Goal: Complete application form

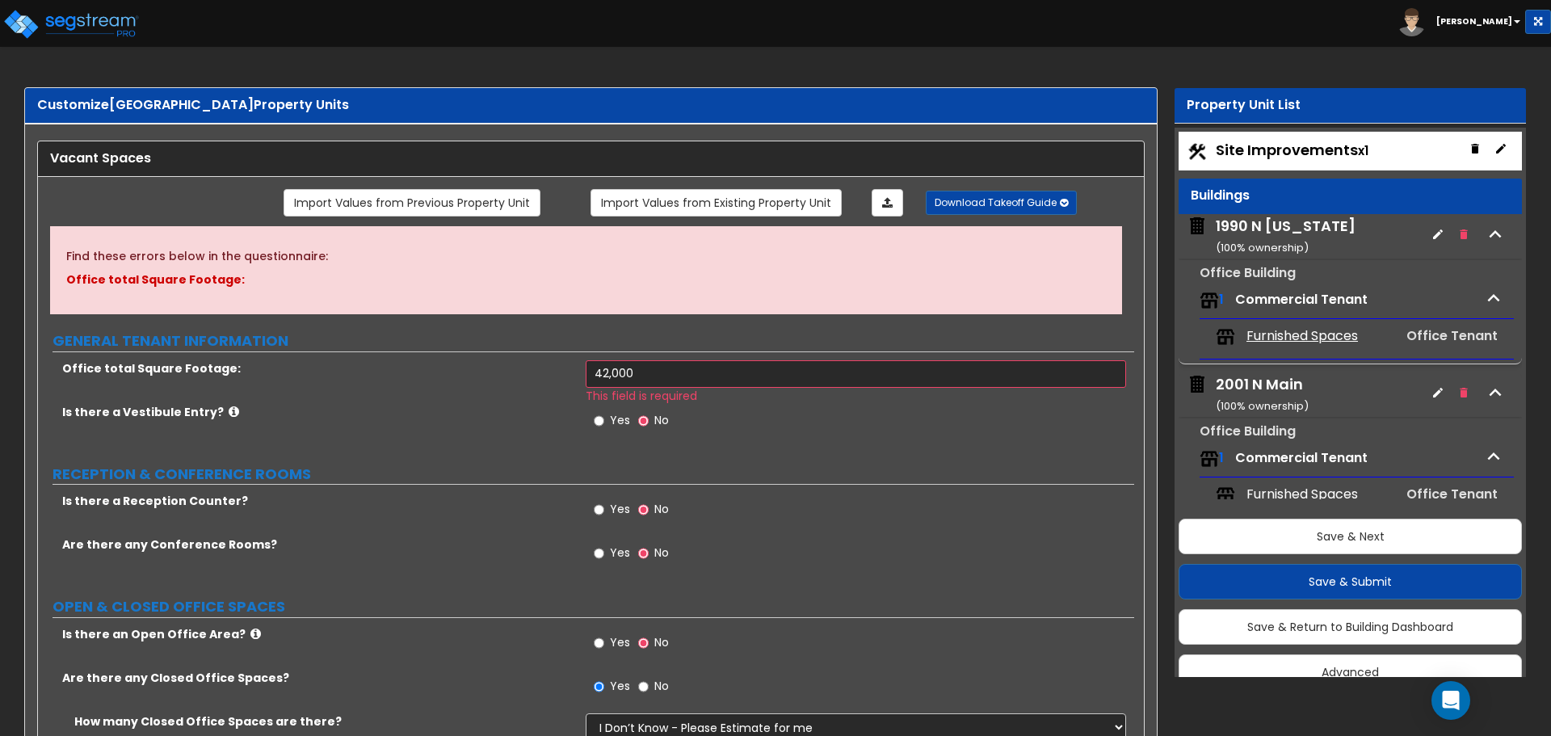
select select "1"
select select "3"
select select "1"
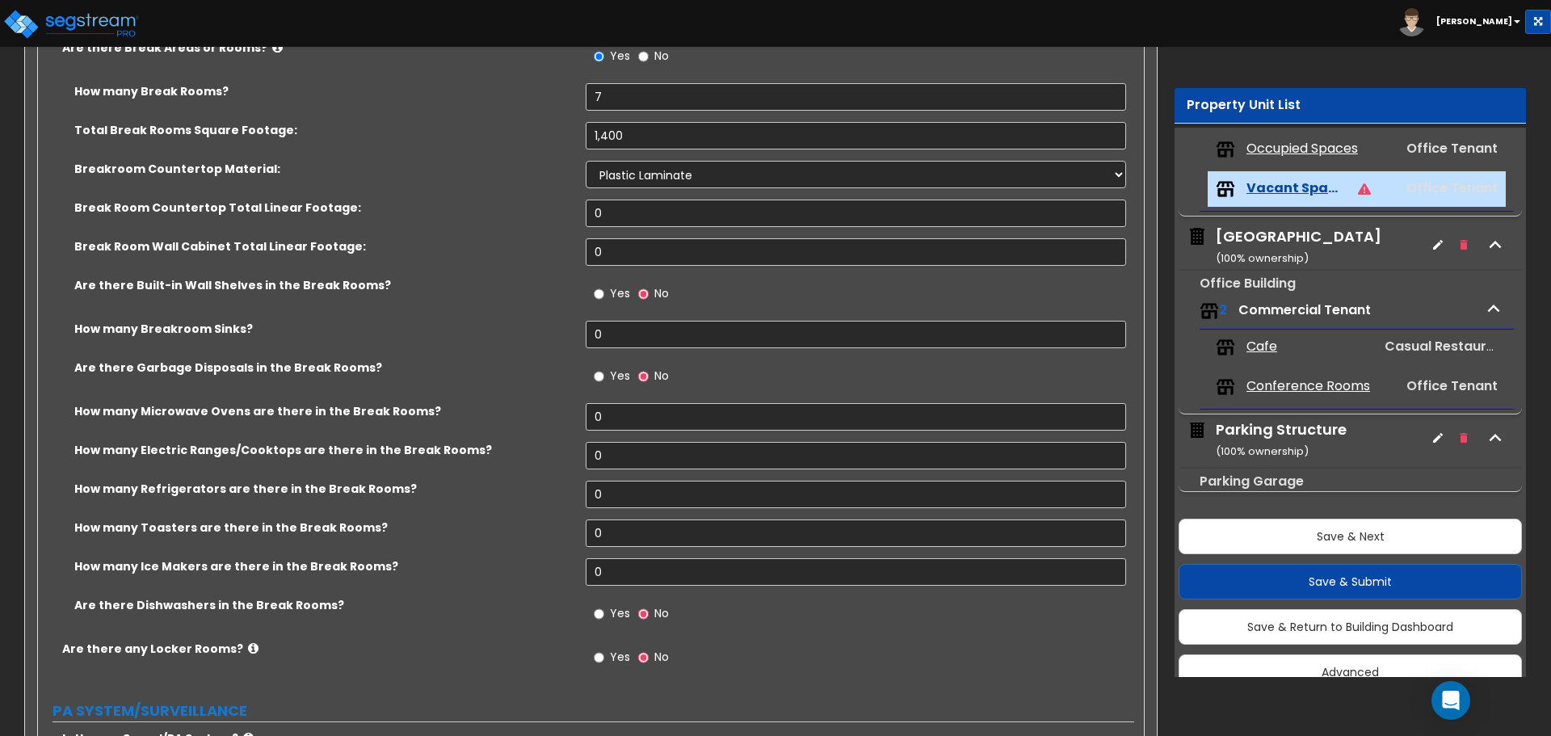
scroll to position [6, 0]
click at [527, 197] on div "Breakroom Countertop Material: None Plastic Laminate Solid Surface Stone Quartz…" at bounding box center [586, 180] width 1096 height 39
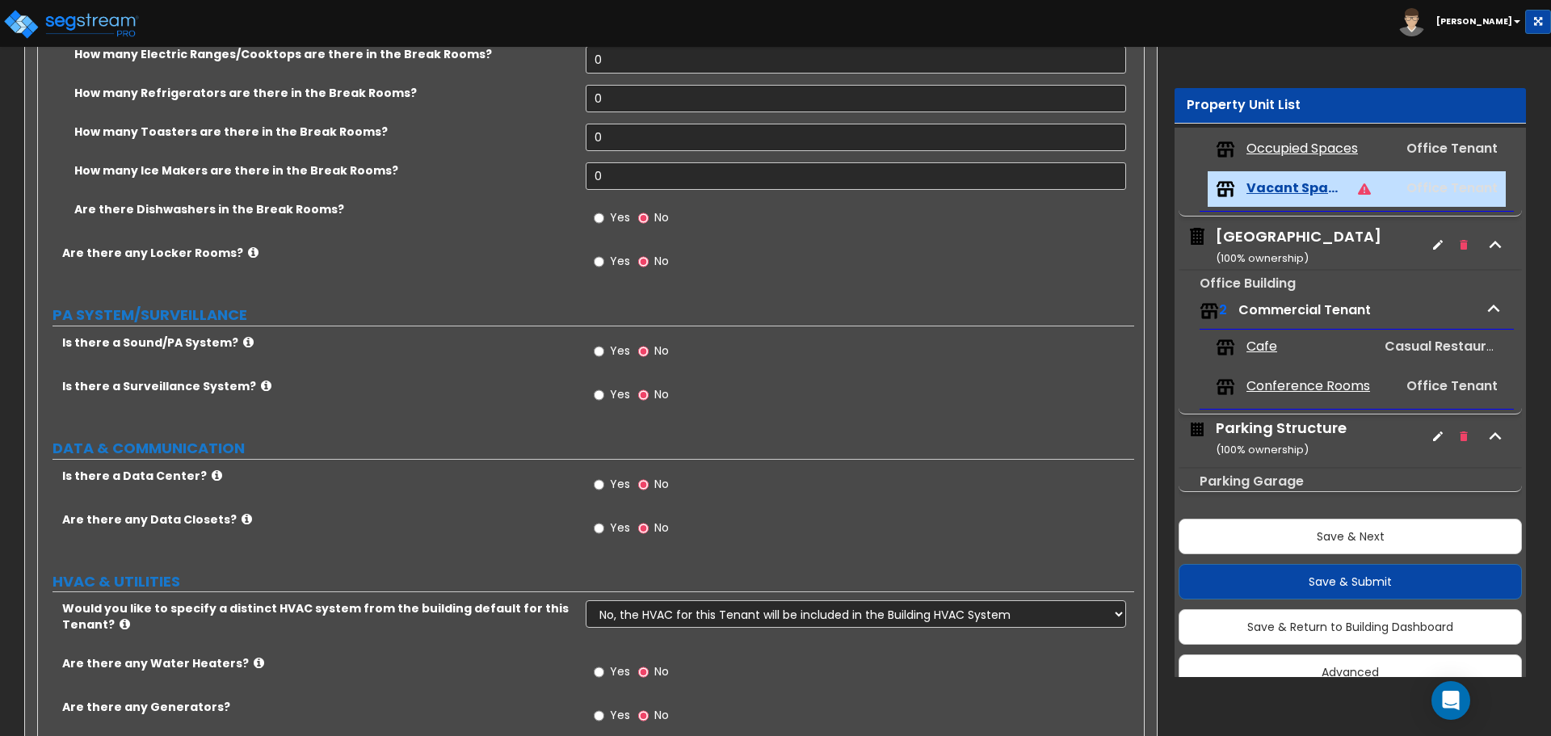
scroll to position [2397, 0]
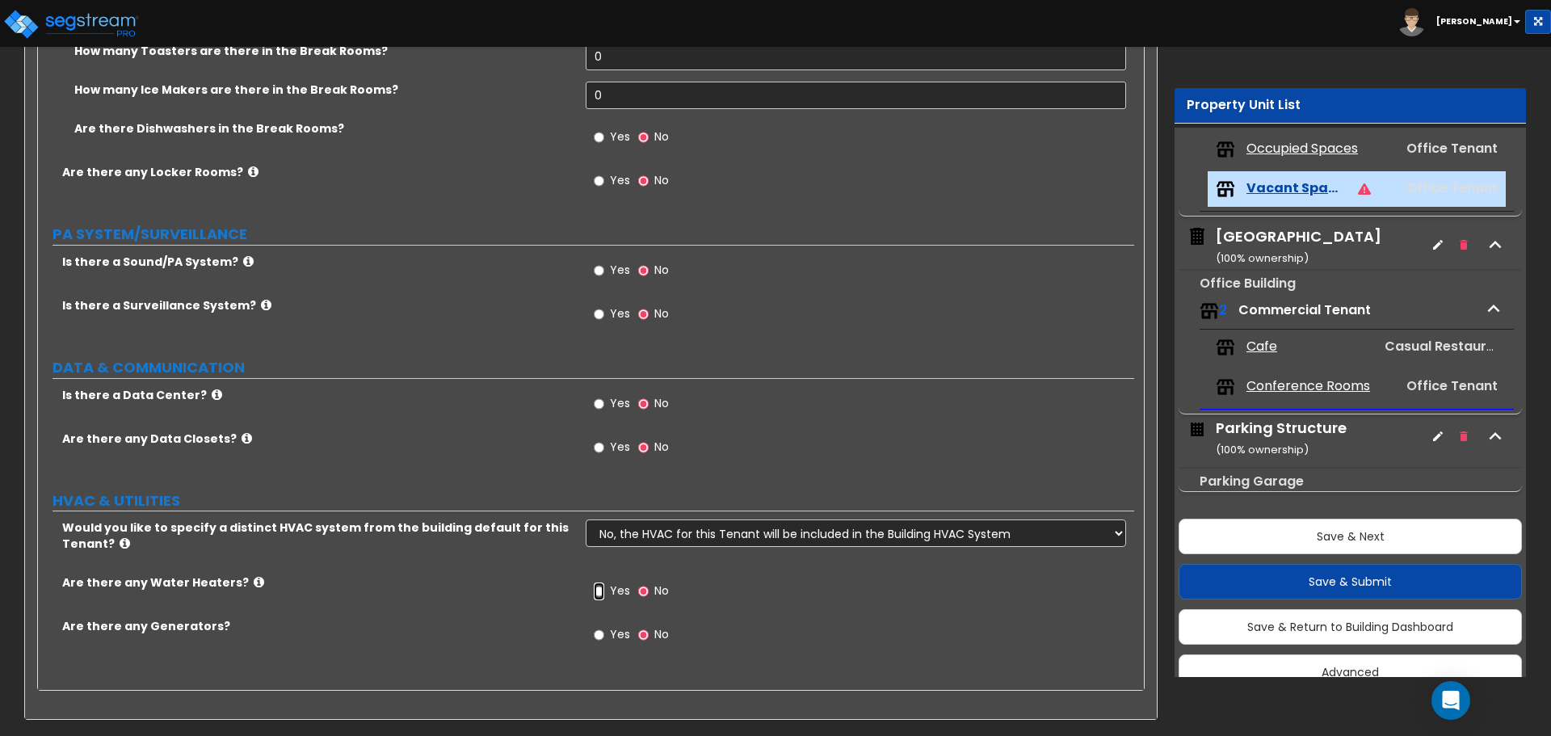
click at [599, 590] on input "Yes" at bounding box center [599, 591] width 10 height 18
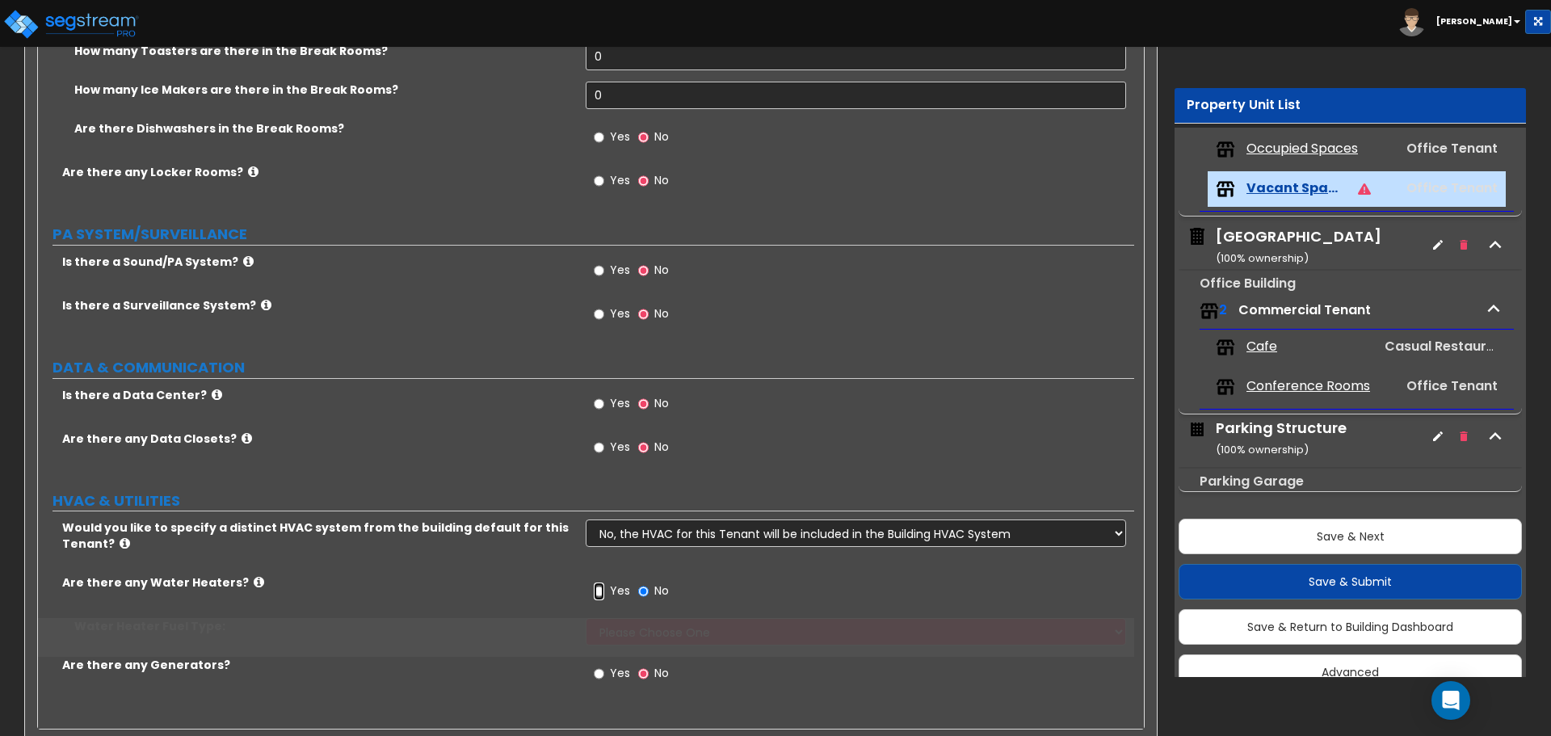
scroll to position [28, 0]
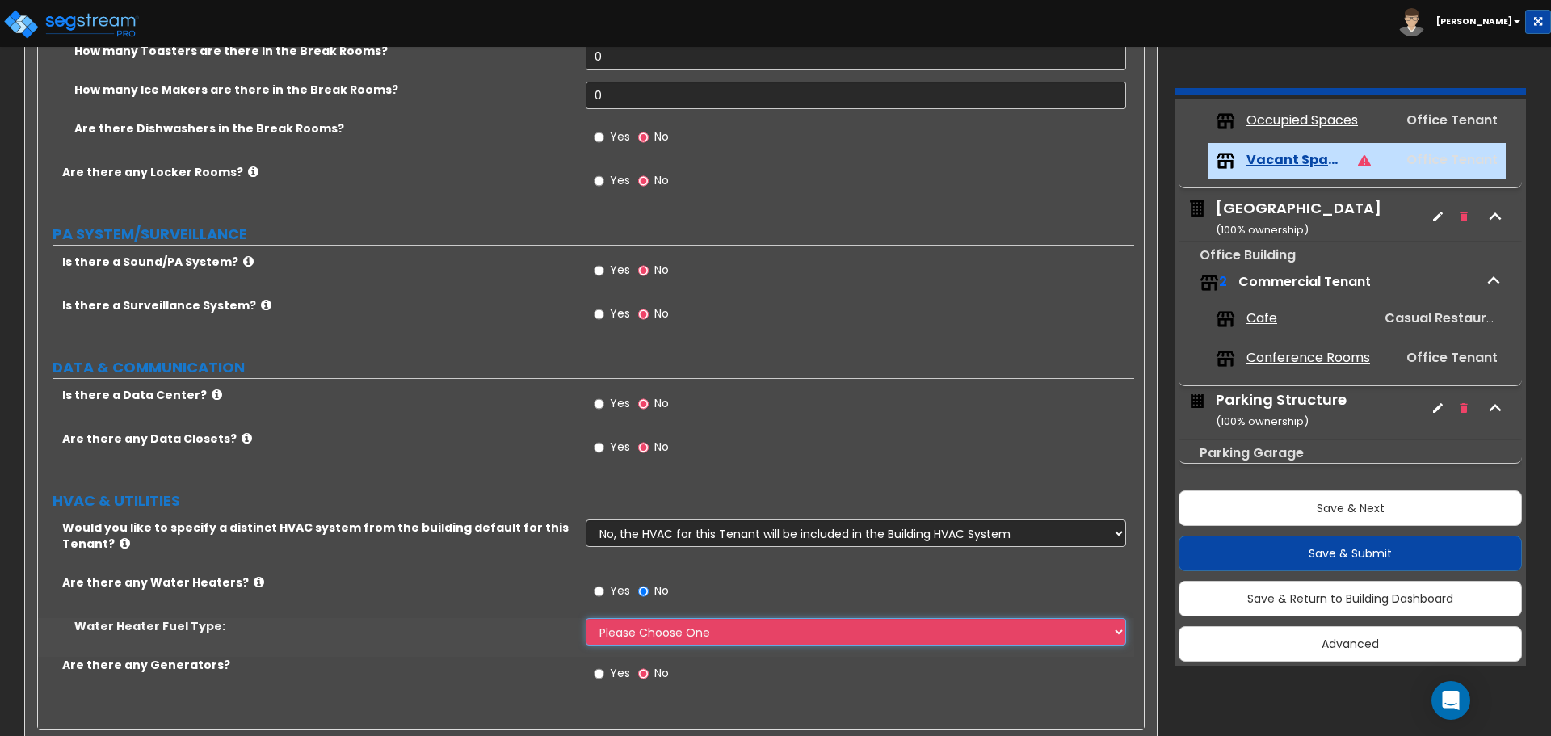
click at [639, 624] on select "Please Choose One Gas Electric" at bounding box center [856, 631] width 540 height 27
select select "1"
click at [586, 618] on select "Please Choose One Gas Electric" at bounding box center [856, 631] width 540 height 27
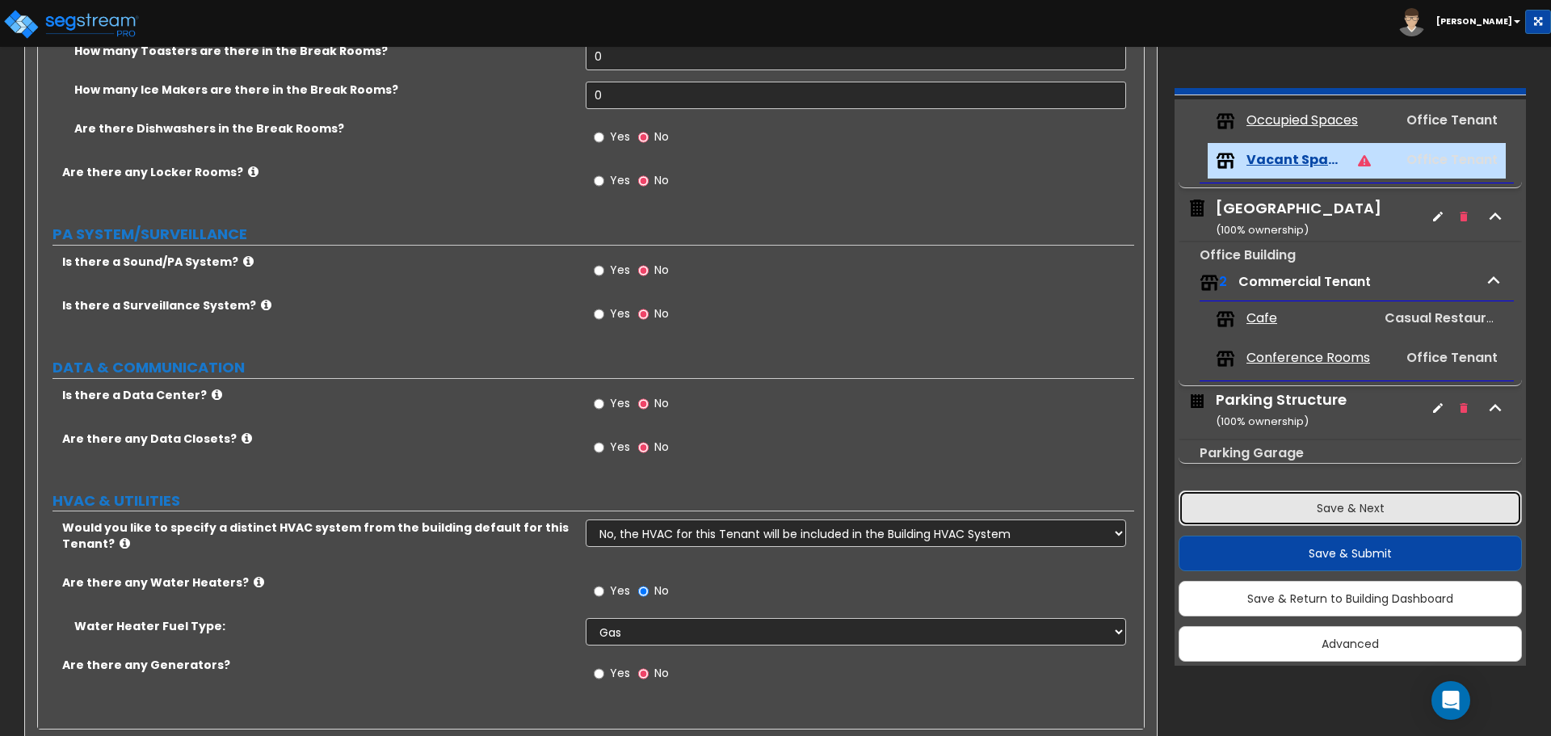
click at [1331, 510] on button "Save & Next" at bounding box center [1349, 508] width 343 height 36
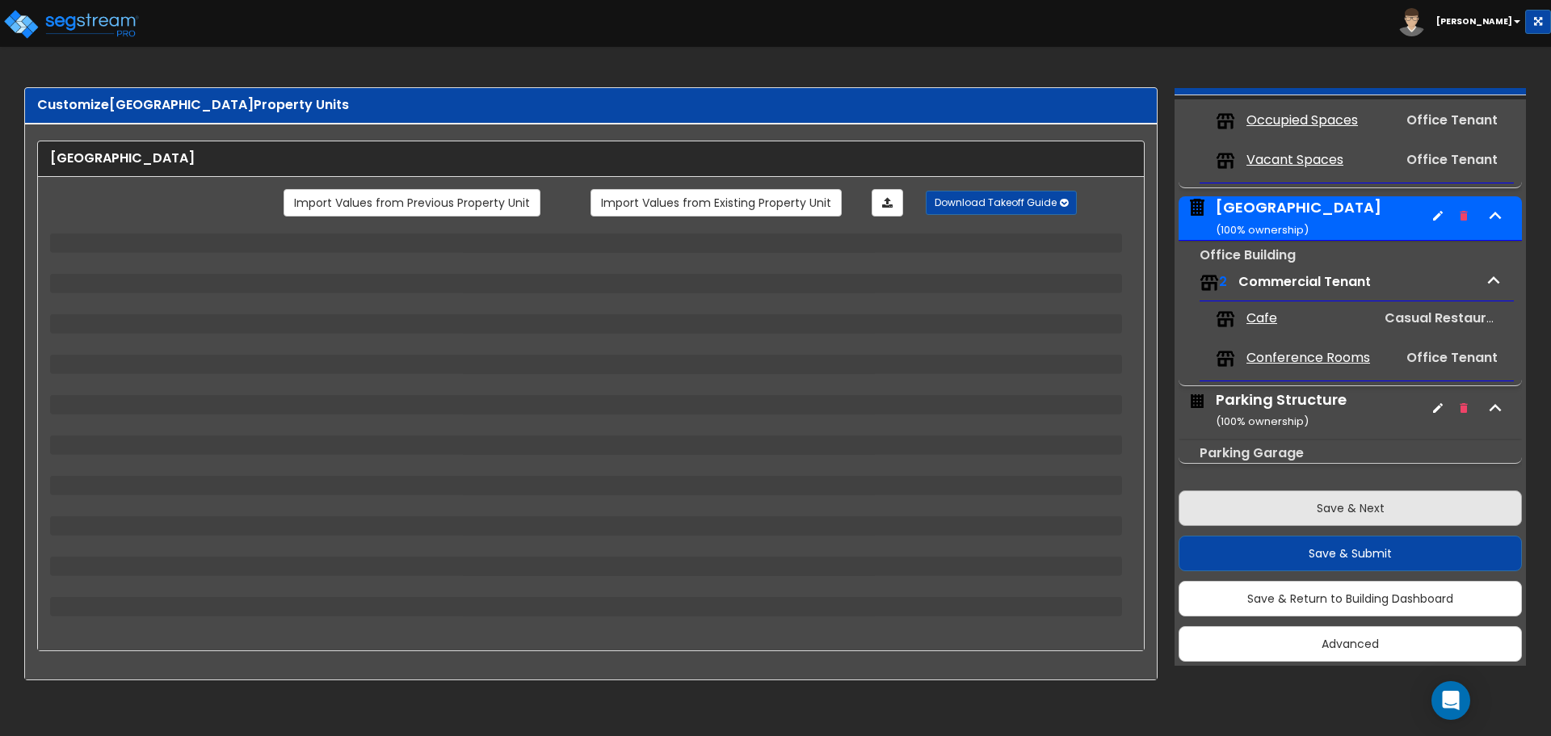
scroll to position [0, 0]
select select "2"
select select "1"
select select "2"
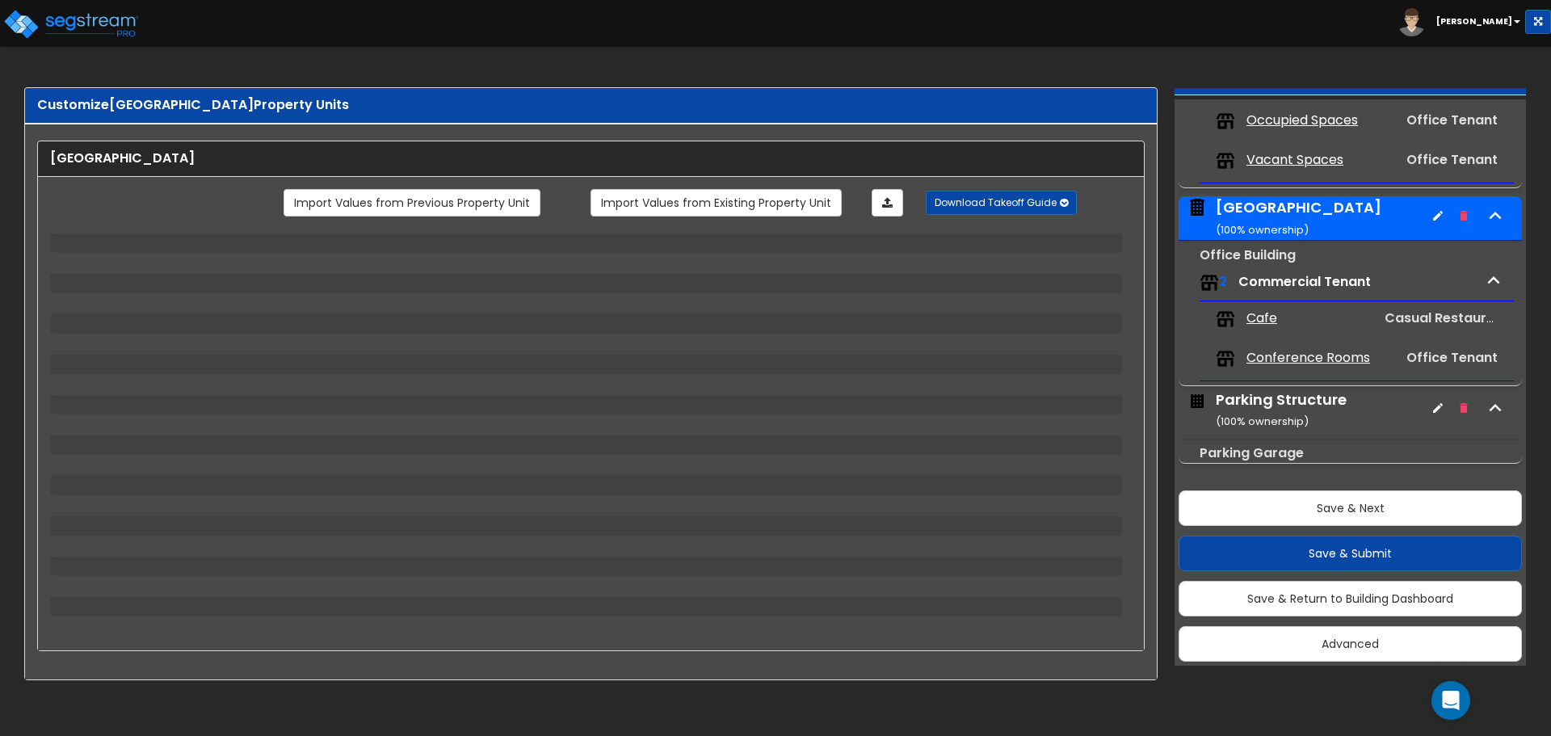
select select "1"
select select "2"
select select "1"
select select "2"
select select "1"
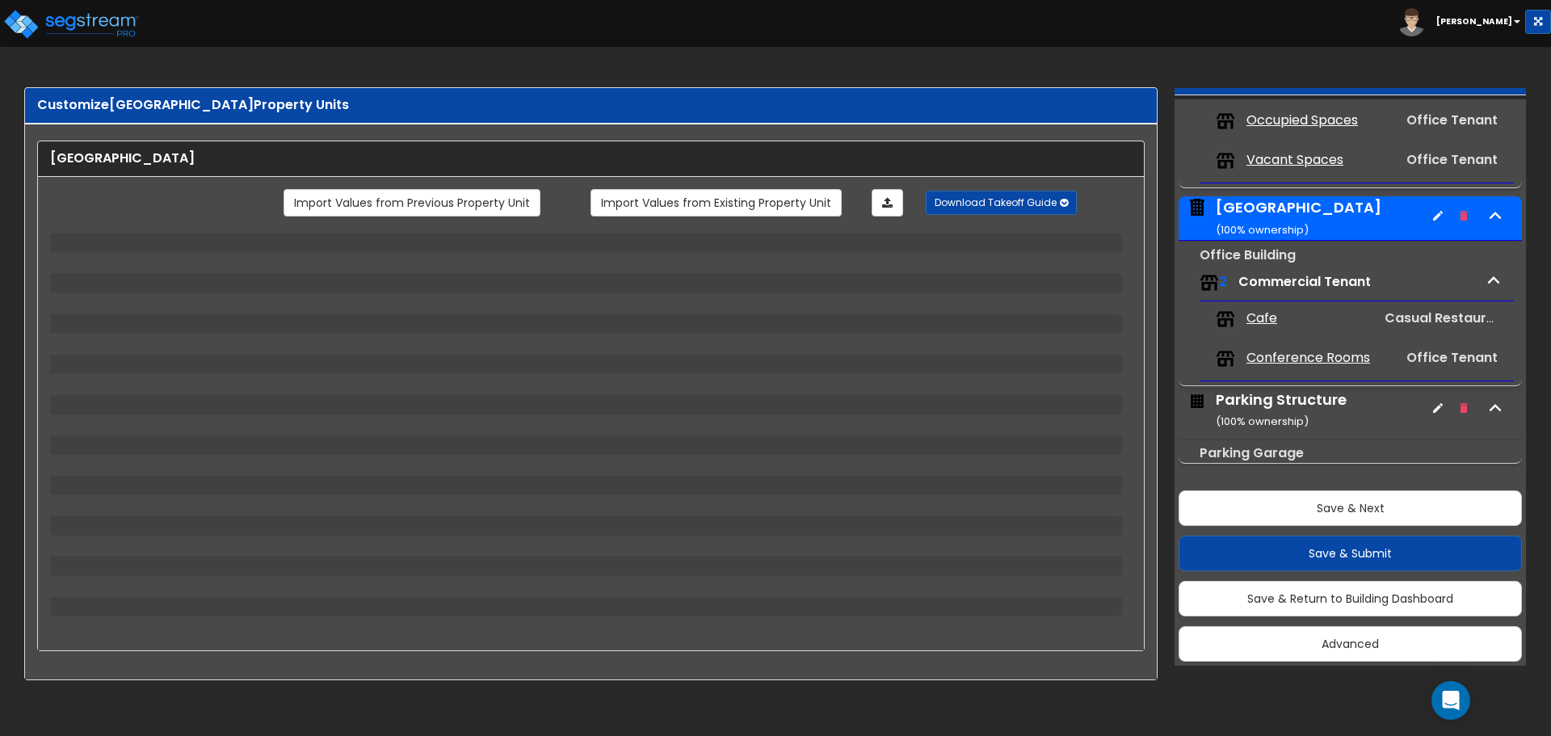
select select "2"
select select "5"
select select "6"
select select "1"
select select "2"
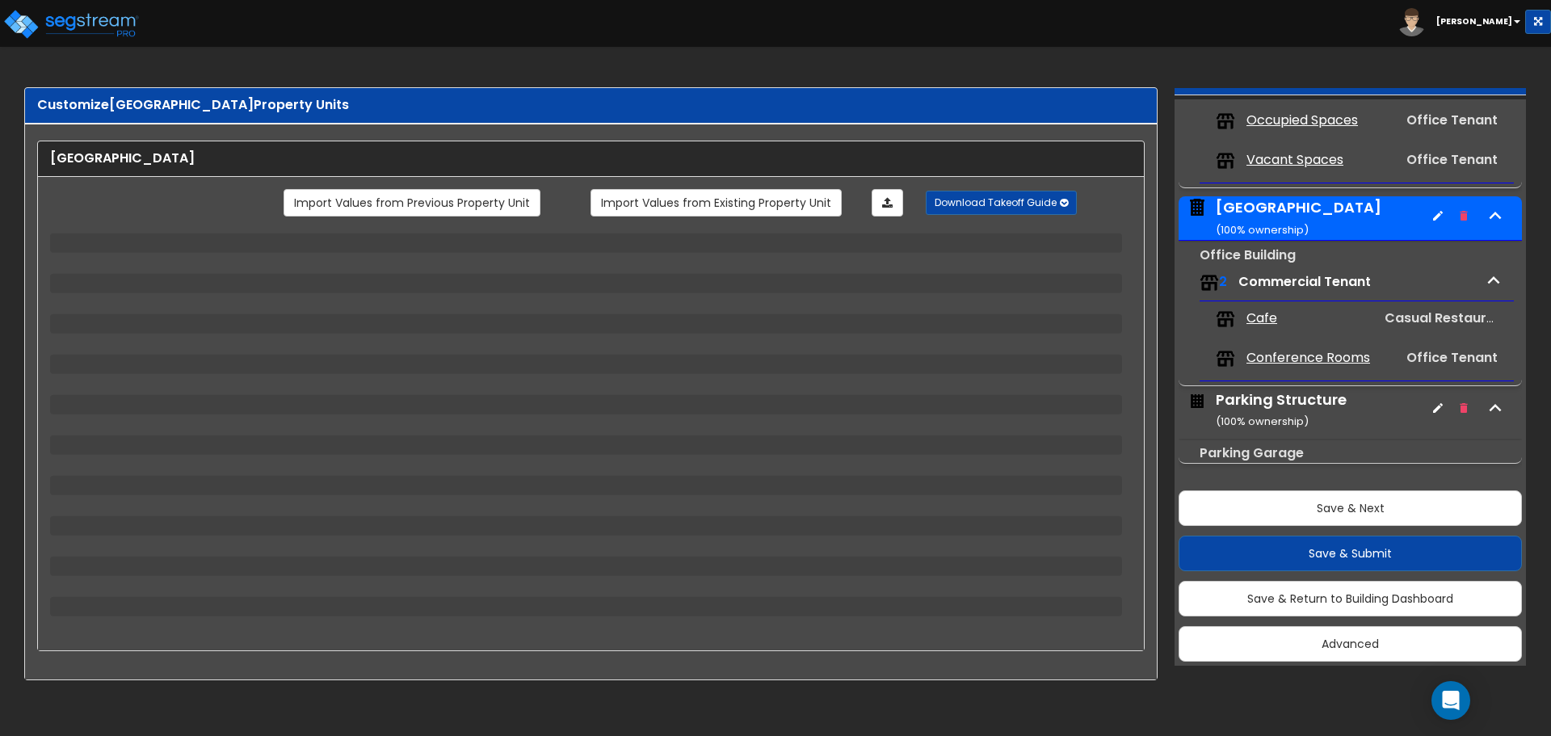
select select "1"
select select "2"
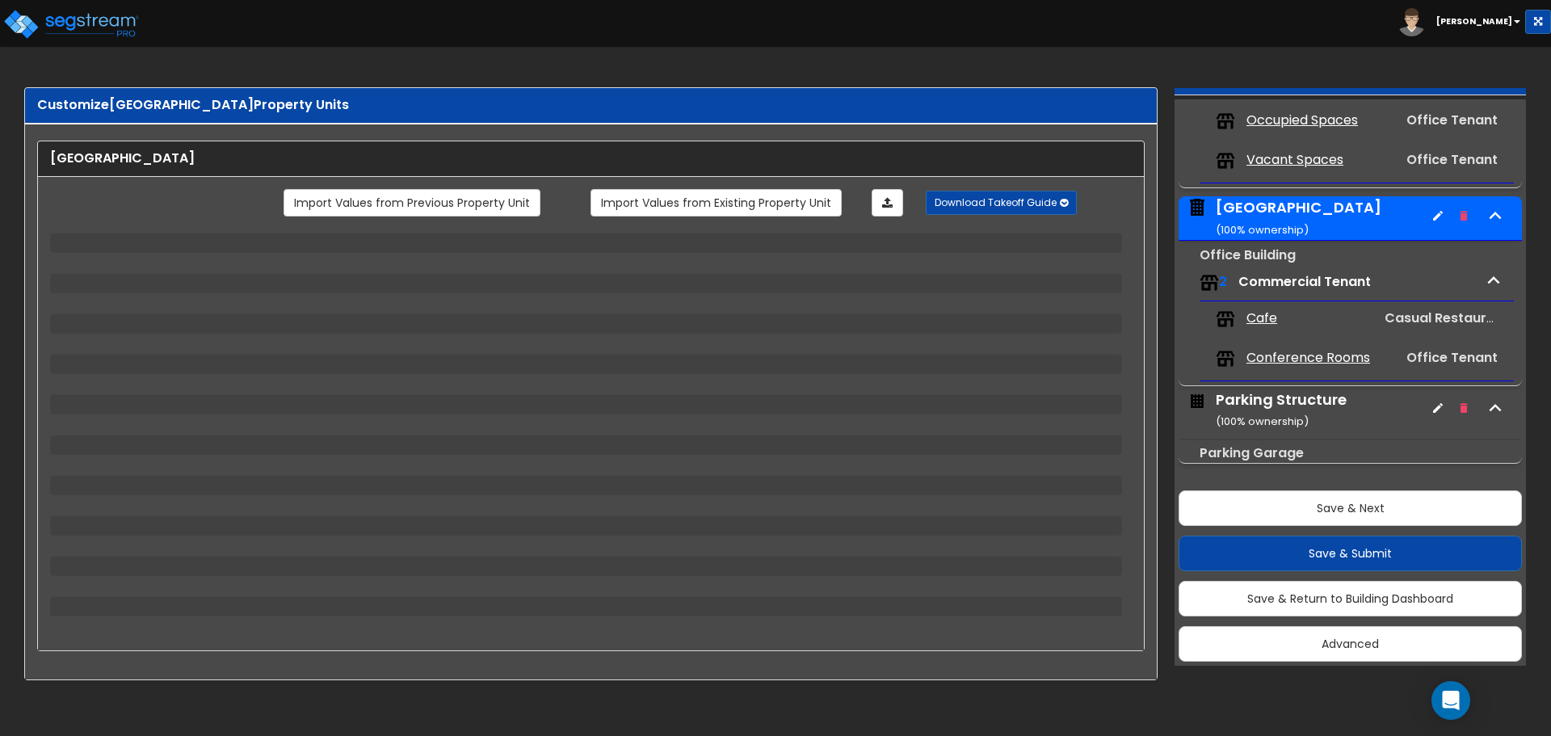
select select "1"
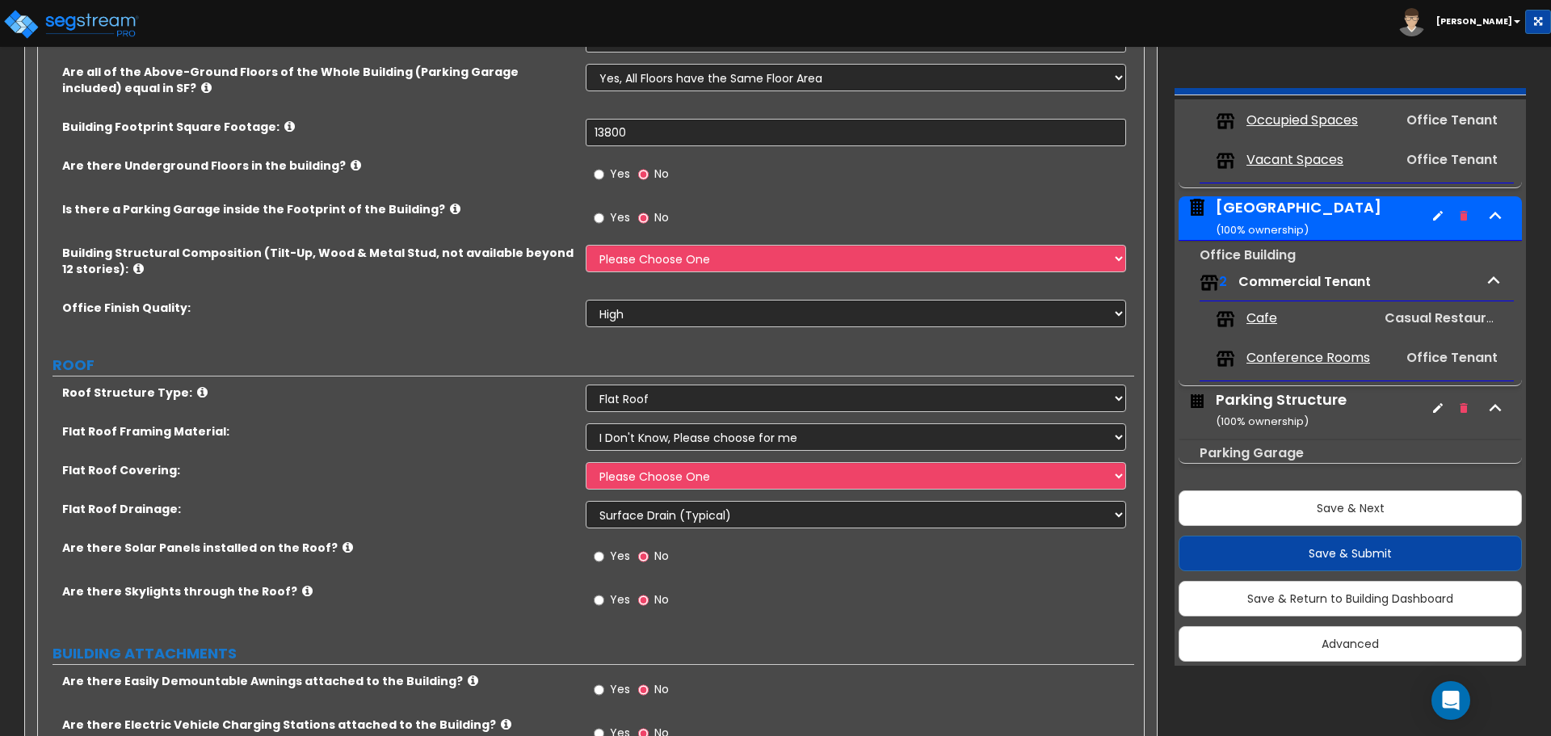
scroll to position [485, 0]
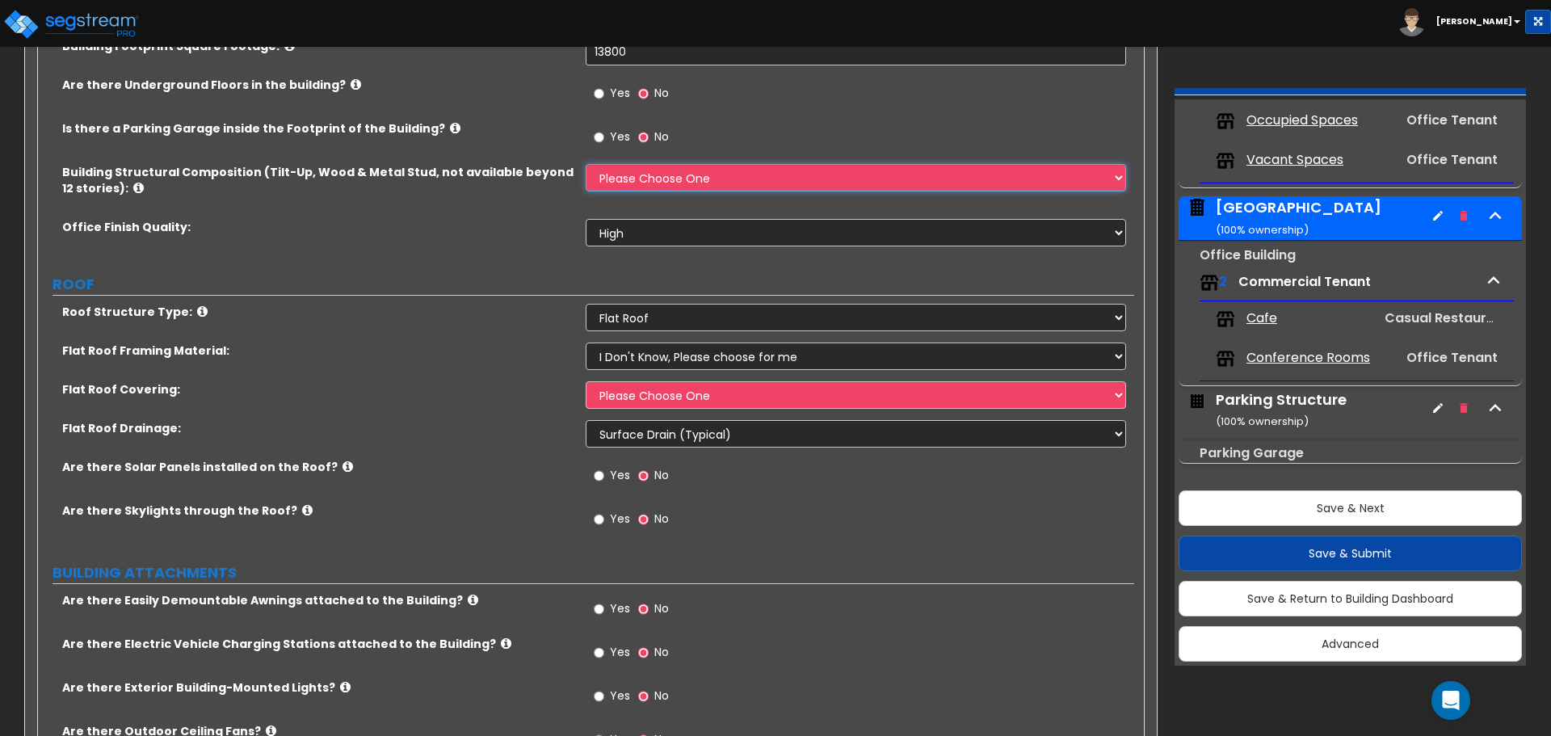
click at [742, 182] on select "Please Choose One Tilt-up Wall Construction Reinforced Concrete Structural Stee…" at bounding box center [856, 177] width 540 height 27
select select "3"
click at [586, 164] on select "Please Choose One Tilt-up Wall Construction Reinforced Concrete Structural Stee…" at bounding box center [856, 177] width 540 height 27
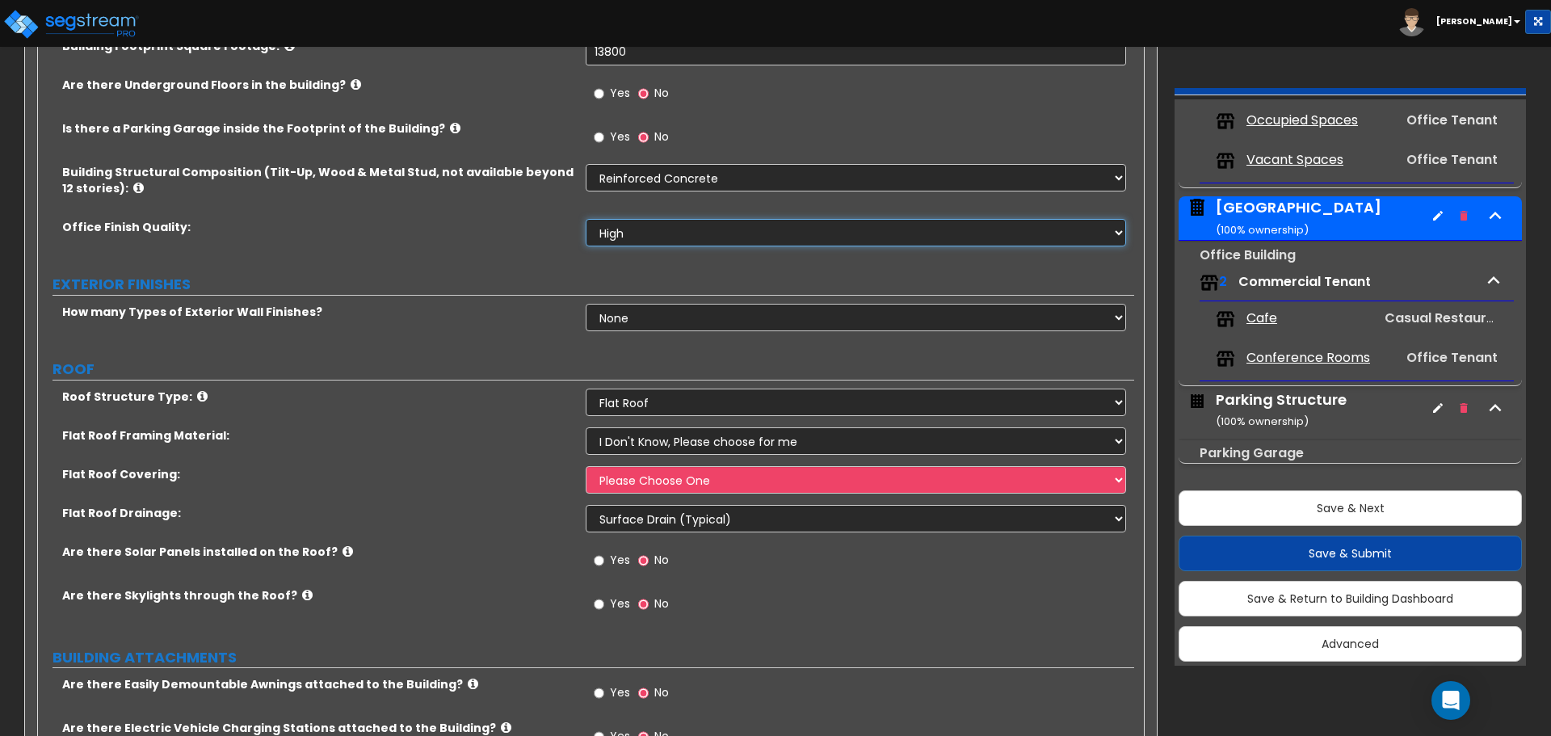
click at [745, 232] on select "Low Average High" at bounding box center [856, 232] width 540 height 27
select select "1"
click at [586, 219] on select "Low Average High" at bounding box center [856, 232] width 540 height 27
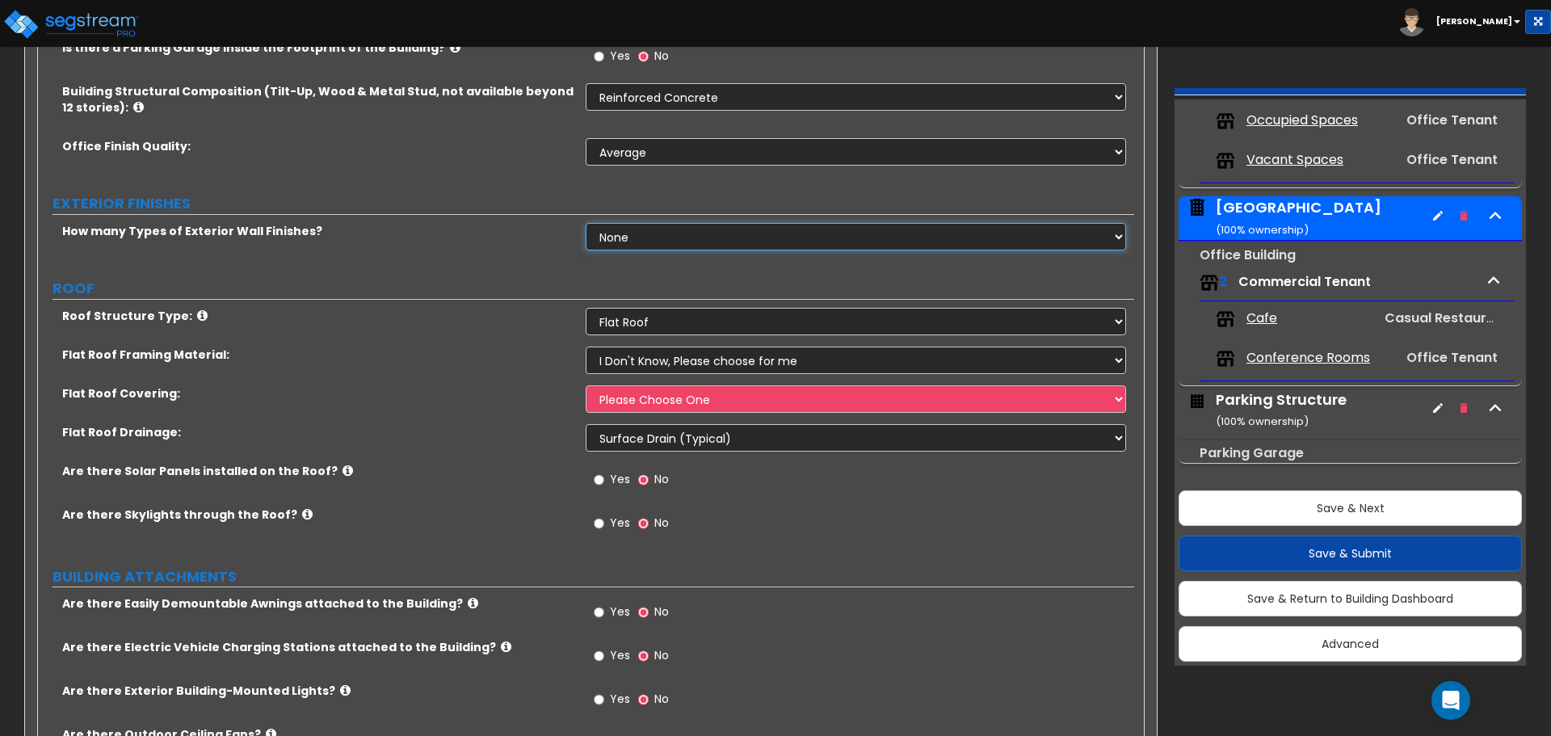
click at [666, 242] on select "None 1 2 3" at bounding box center [856, 236] width 540 height 27
select select "1"
click at [586, 223] on select "None 1 2 3" at bounding box center [856, 236] width 540 height 27
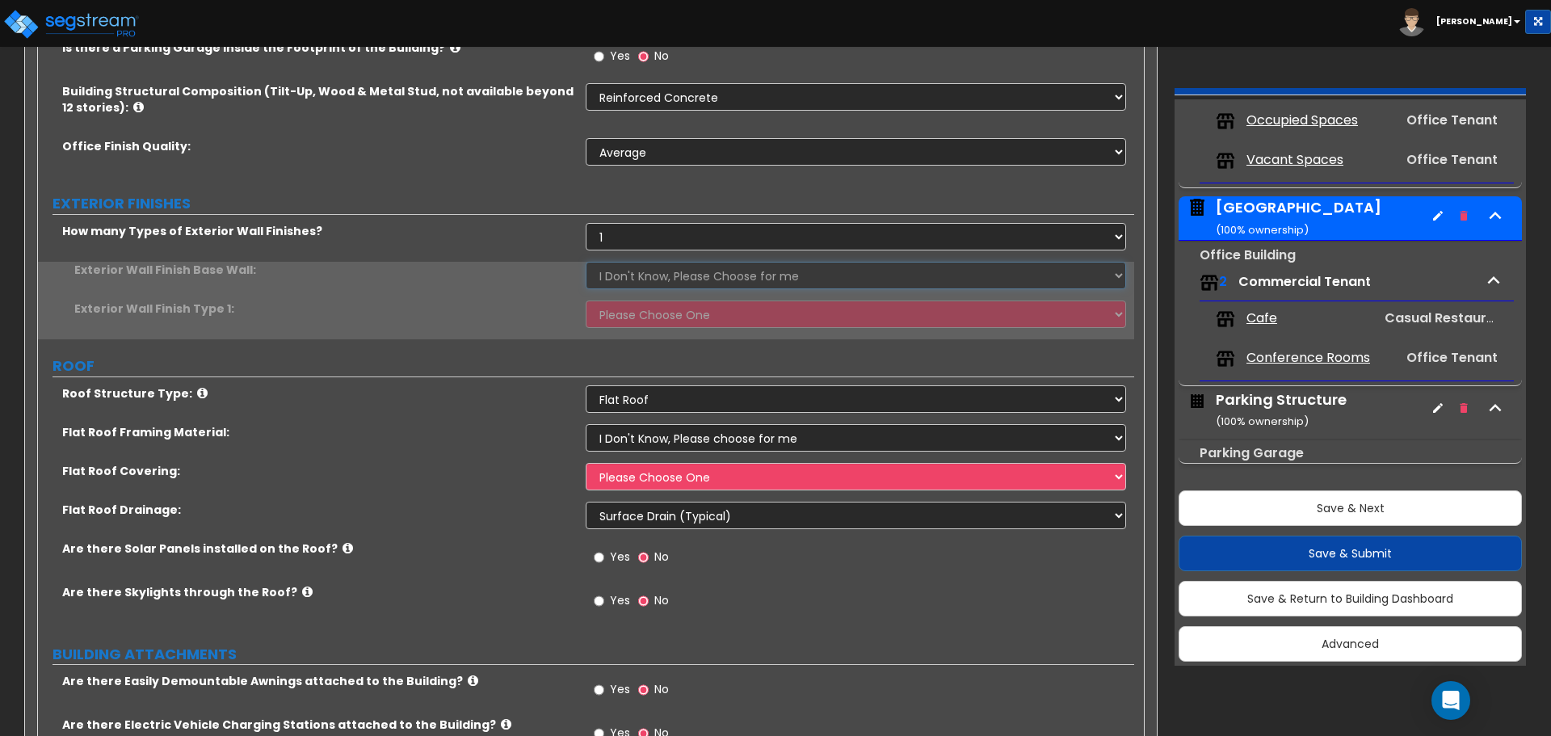
click at [658, 272] on select "I Don't Know, Please Choose for me Concrete Masonry Units (CMU) Cast-in-Place C…" at bounding box center [856, 275] width 540 height 27
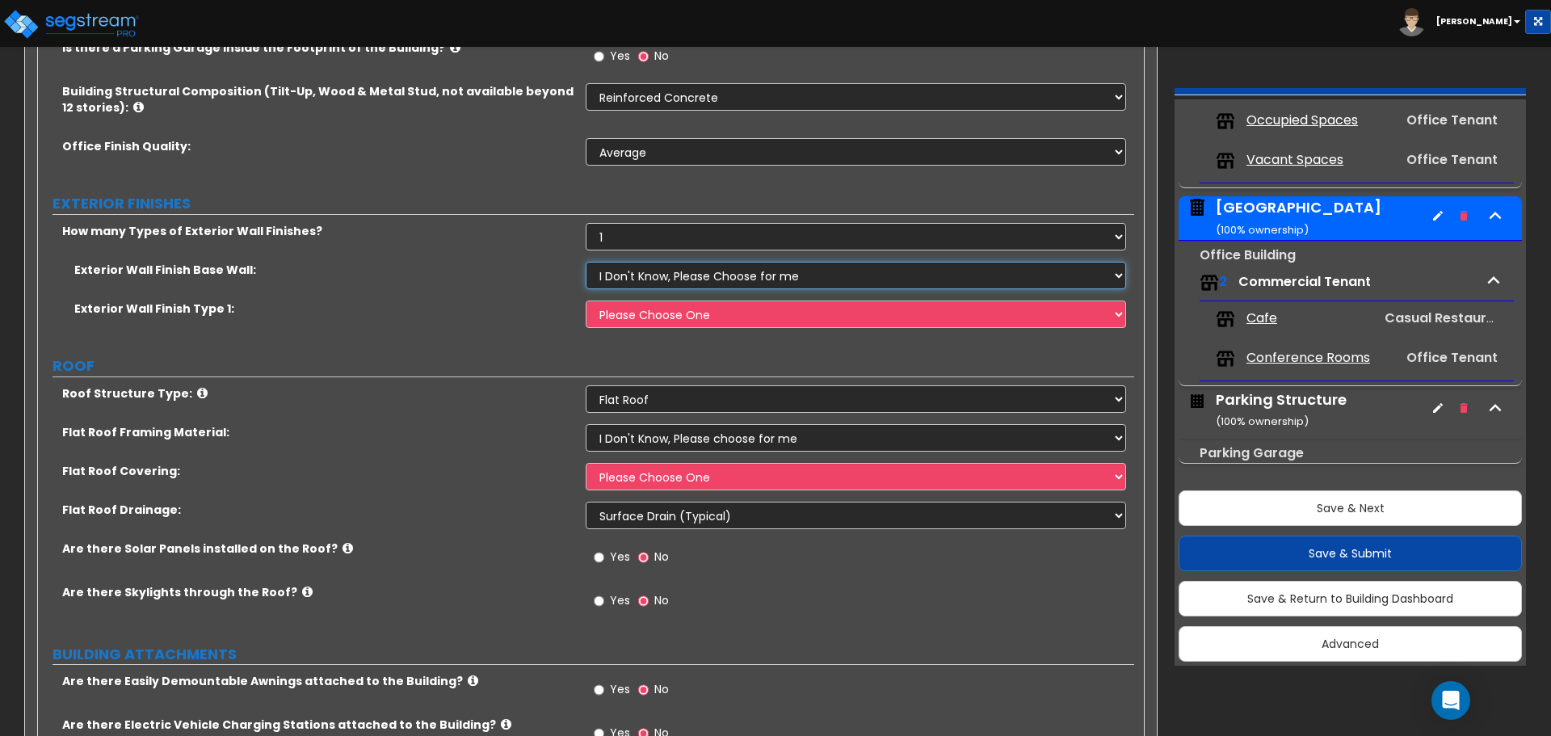
select select "2"
click at [586, 262] on select "I Don't Know, Please Choose for me Concrete Masonry Units (CMU) Cast-in-Place C…" at bounding box center [856, 275] width 540 height 27
click at [684, 321] on select "Please Choose One No Finish/Shared Wall No Wall Brick Veneer Stone Veneer Wood …" at bounding box center [856, 313] width 540 height 27
select select "10"
click at [586, 300] on select "Please Choose One No Finish/Shared Wall No Wall Brick Veneer Stone Veneer Wood …" at bounding box center [856, 313] width 540 height 27
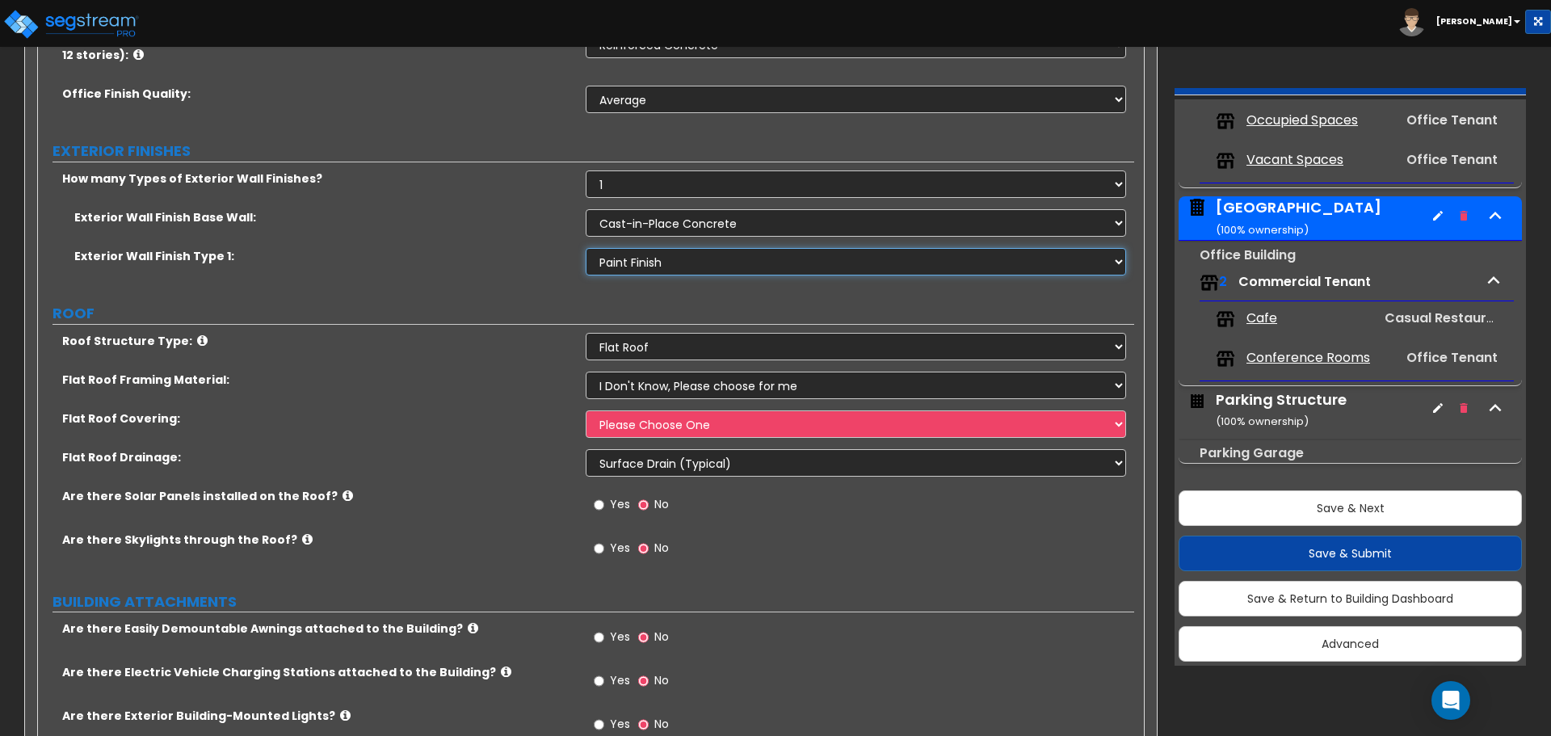
scroll to position [646, 0]
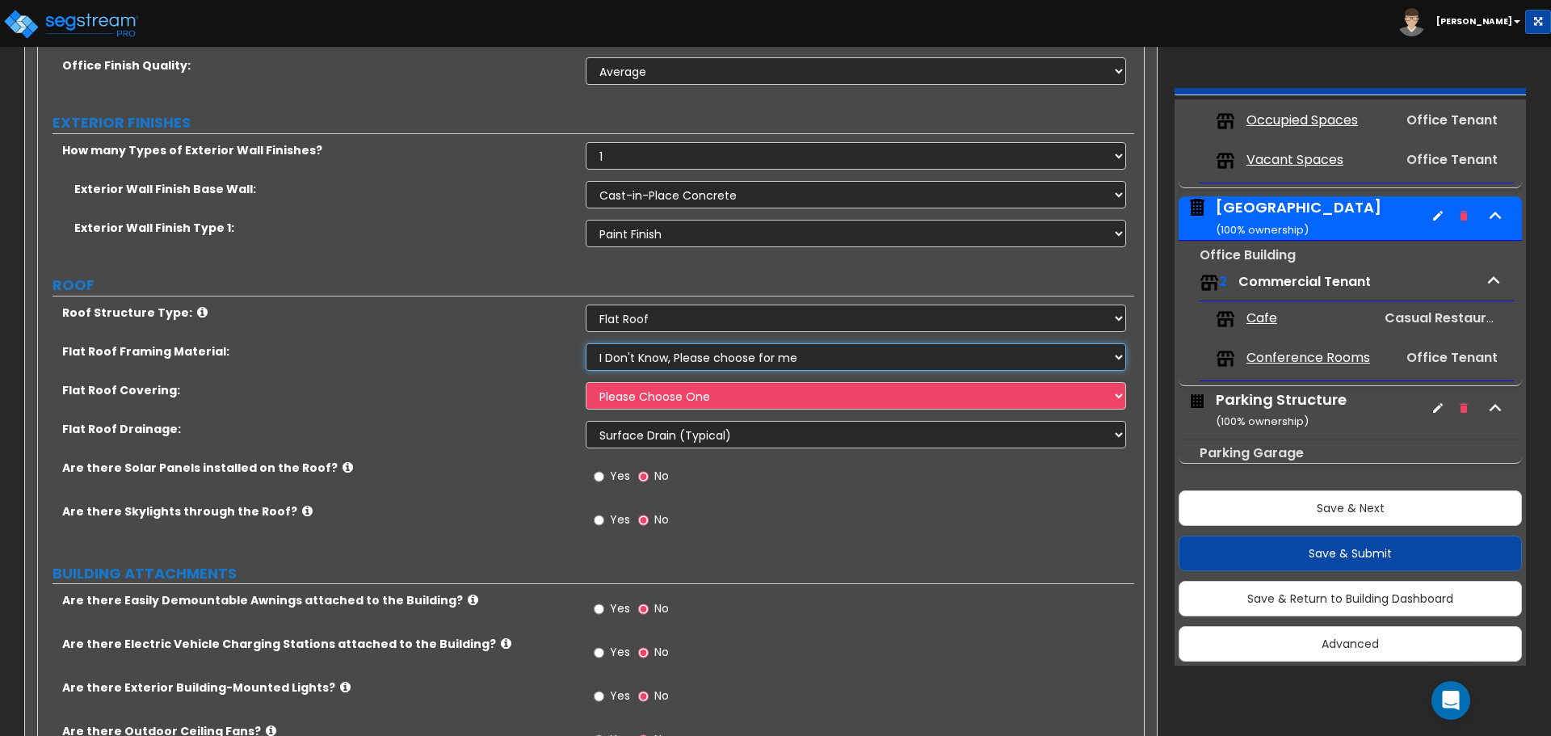
click at [680, 360] on select "I Don't Know, Please choose for me Metal Wood Concrete" at bounding box center [856, 356] width 540 height 27
select select "1"
click at [586, 343] on select "I Don't Know, Please choose for me Metal Wood Concrete" at bounding box center [856, 356] width 540 height 27
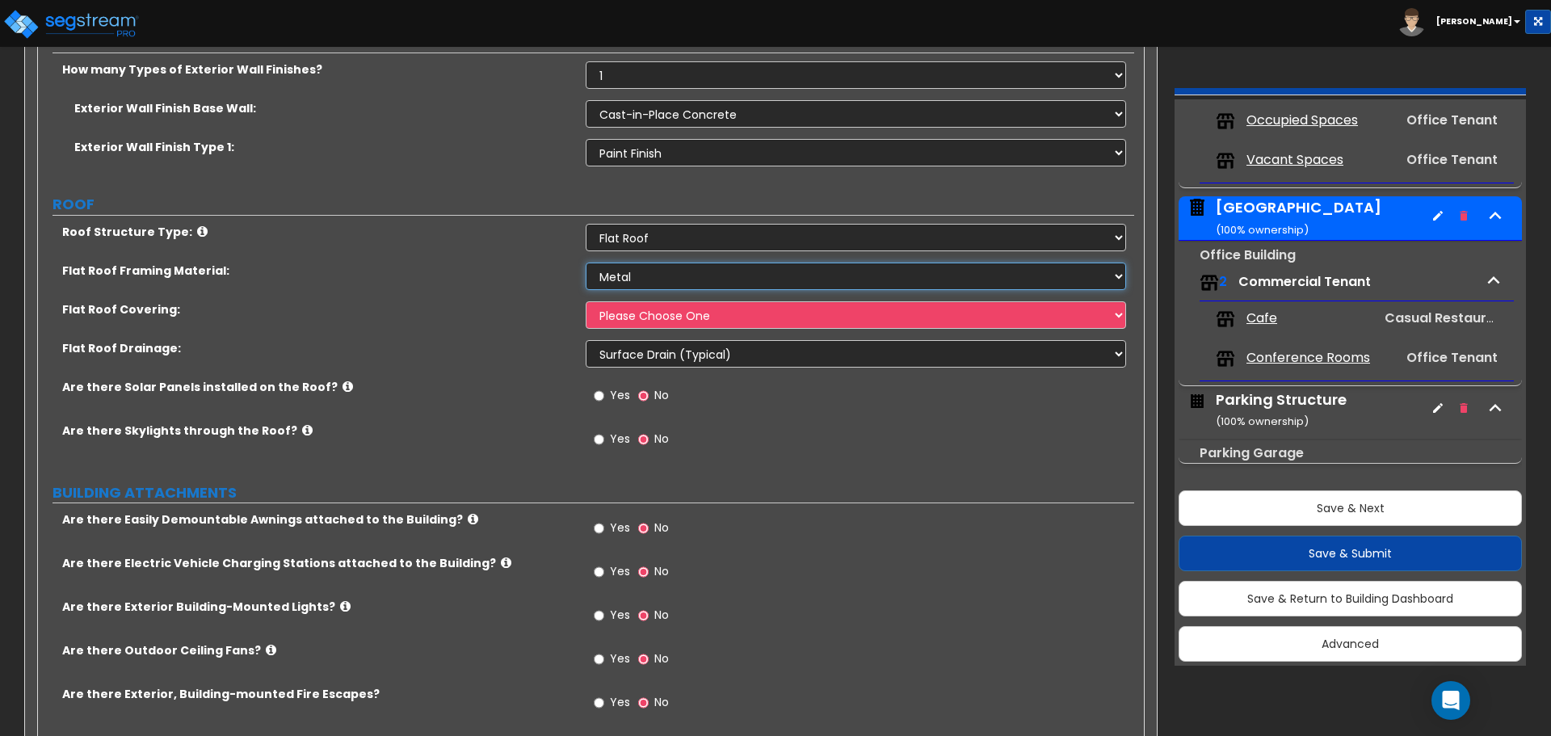
scroll to position [808, 0]
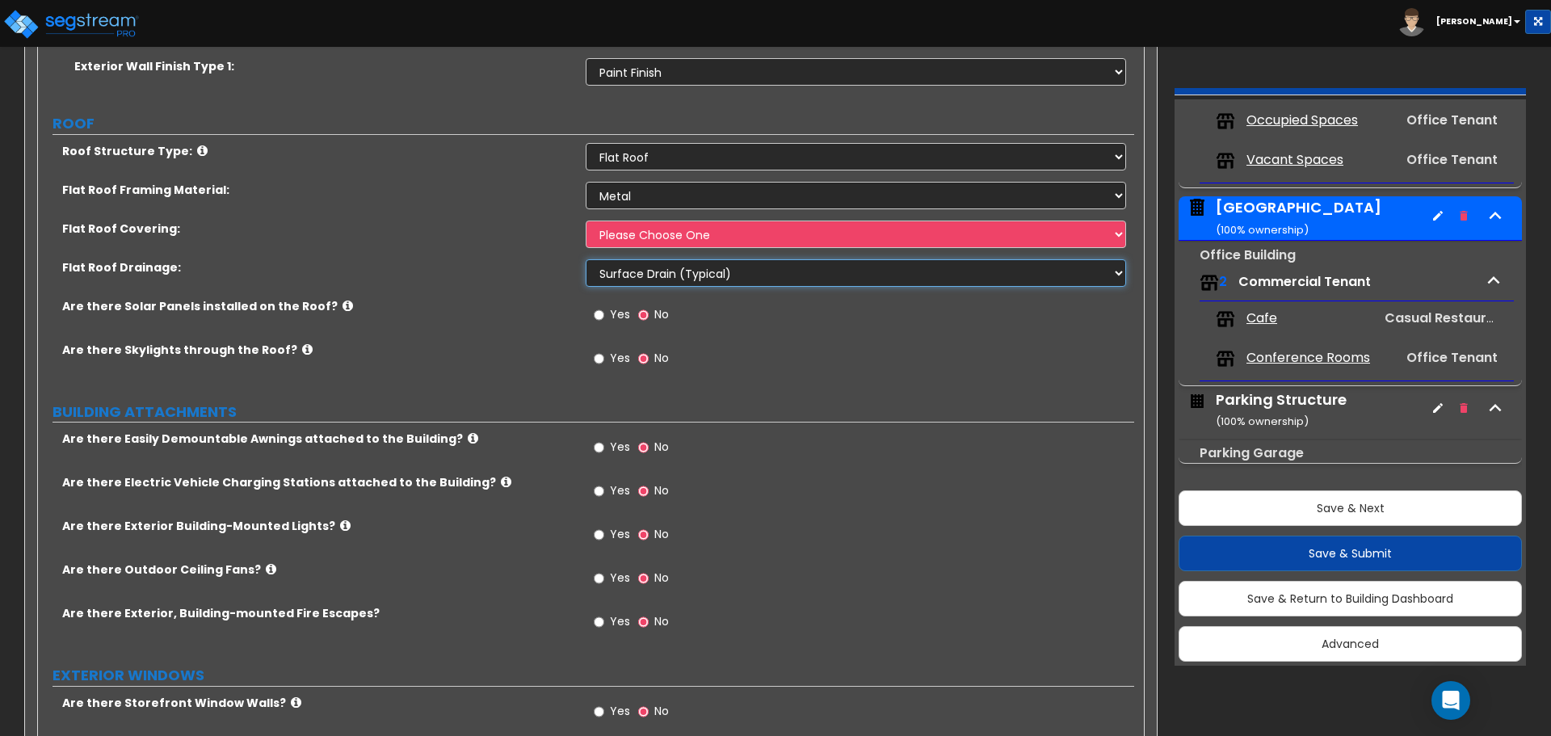
click at [717, 277] on select "Surface Drain (Typical) Gutters Downspout Only" at bounding box center [856, 272] width 540 height 27
click at [716, 330] on div "Yes No" at bounding box center [860, 320] width 548 height 44
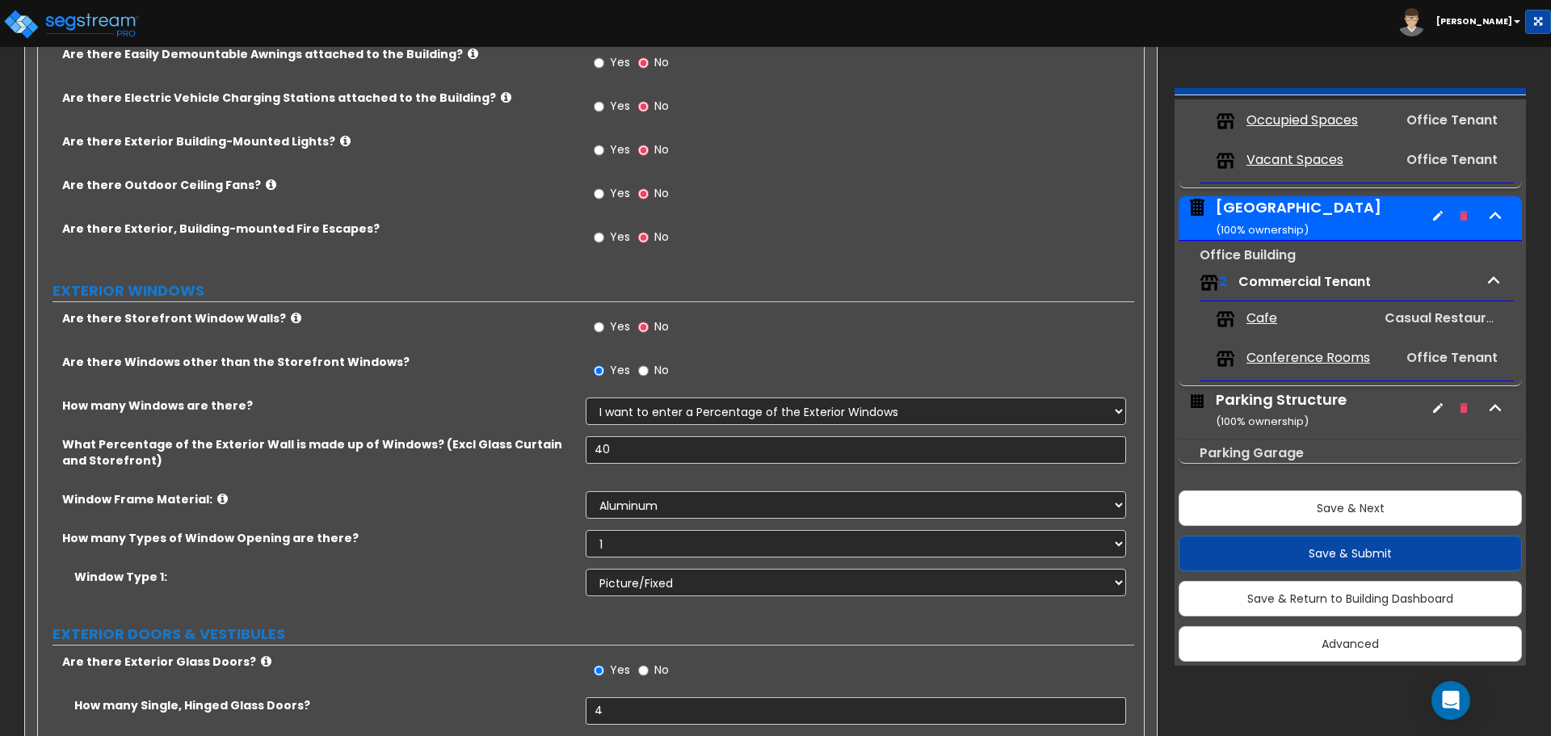
scroll to position [1292, 0]
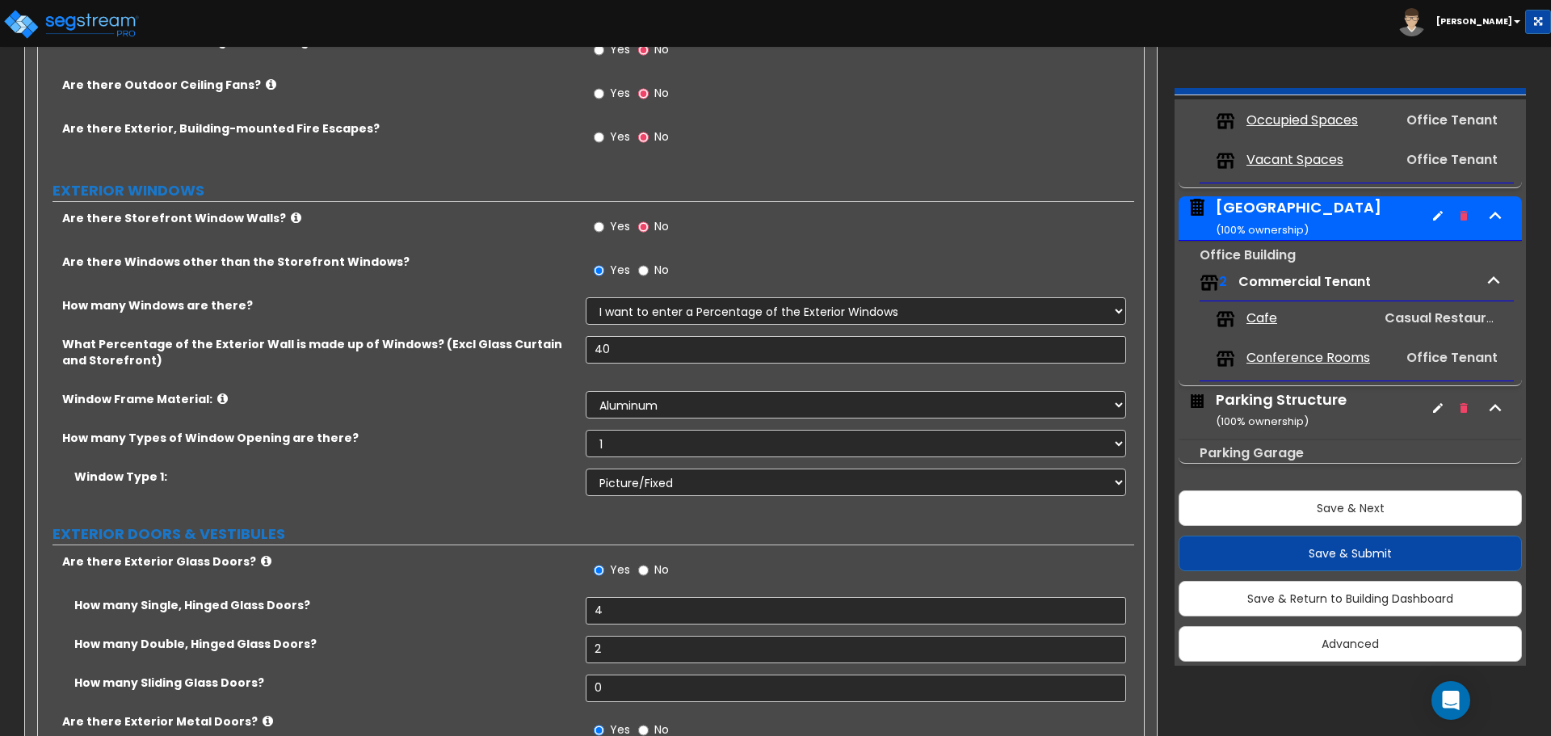
click at [611, 230] on span "Yes" at bounding box center [620, 226] width 20 height 16
click at [604, 230] on input "Yes" at bounding box center [599, 227] width 10 height 18
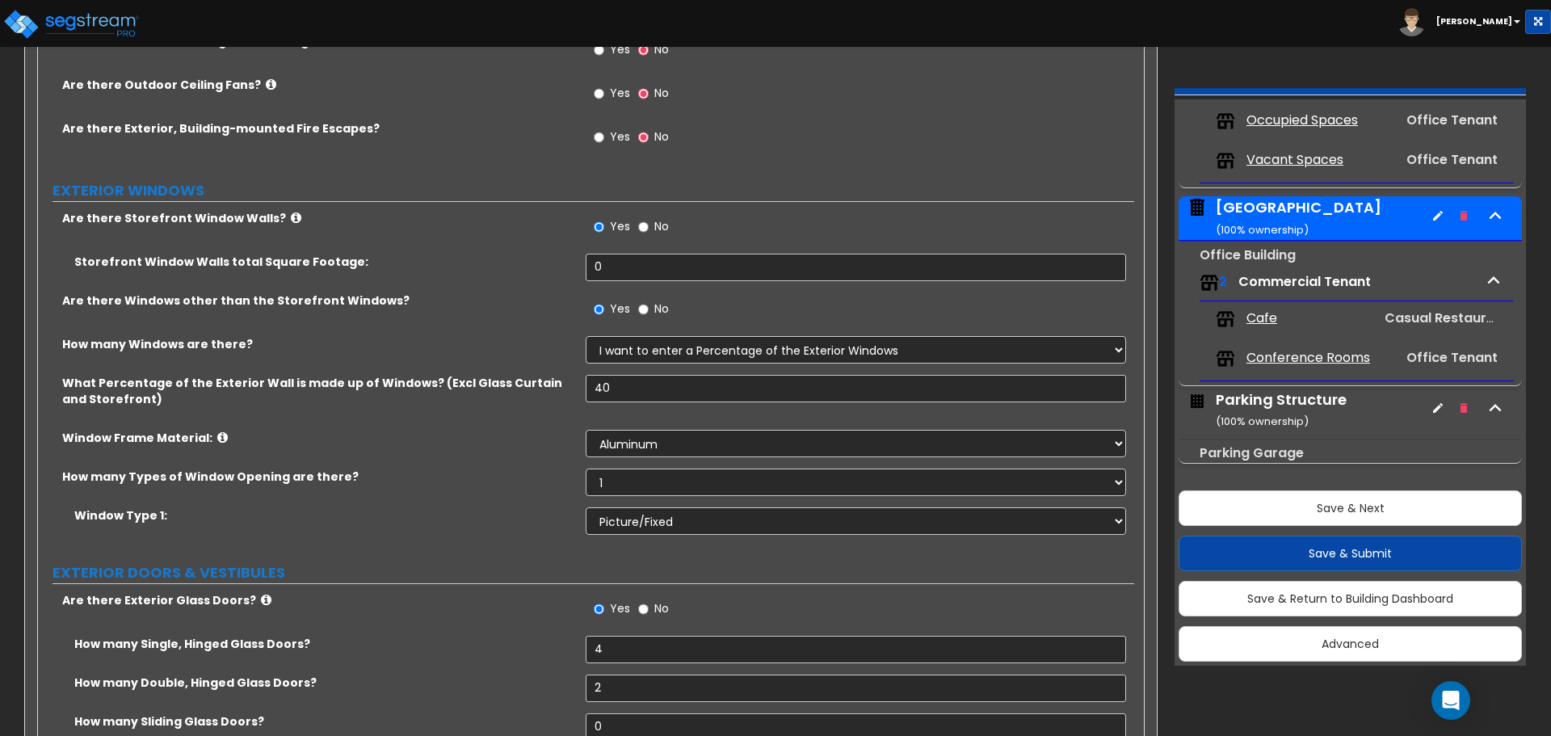
click at [649, 226] on label "No" at bounding box center [653, 228] width 31 height 27
click at [649, 226] on input "No" at bounding box center [643, 227] width 10 height 18
radio input "false"
radio input "true"
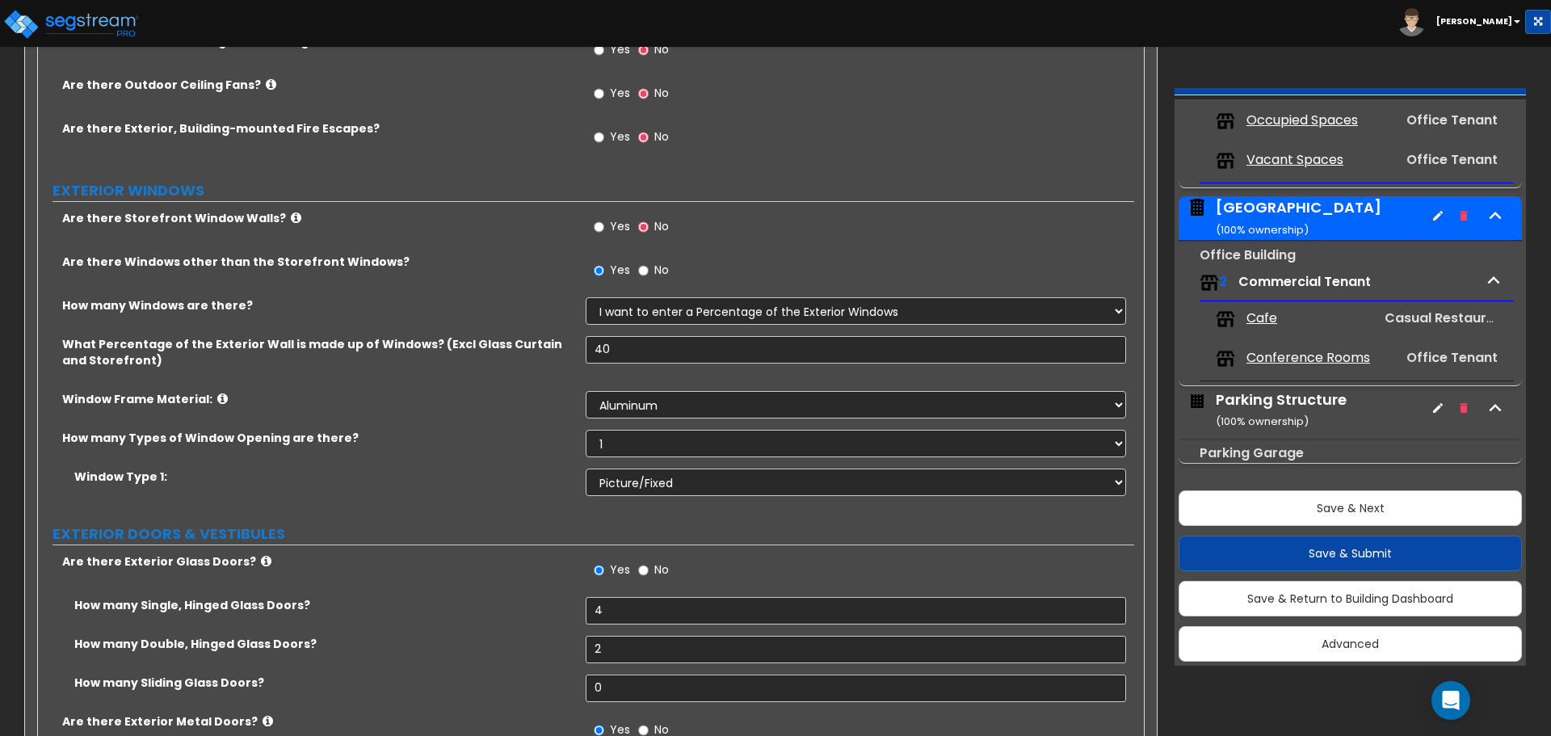
click at [615, 226] on span "Yes" at bounding box center [620, 226] width 20 height 16
click at [604, 226] on input "Yes" at bounding box center [599, 227] width 10 height 18
radio input "true"
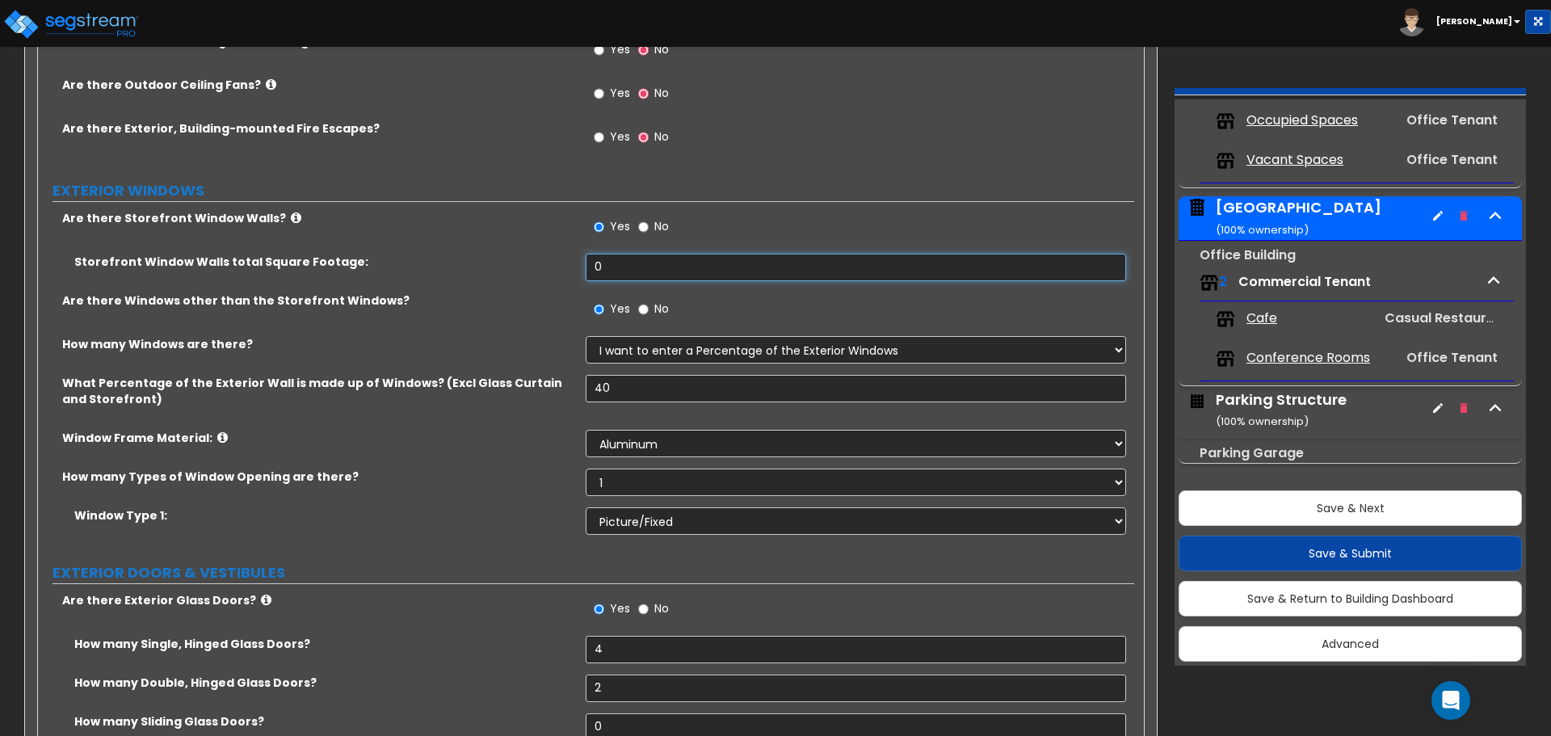
drag, startPoint x: 547, startPoint y: 268, endPoint x: 508, endPoint y: 268, distance: 38.8
click at [508, 268] on div "Storefront Window Walls total Square Footage: 0" at bounding box center [586, 273] width 1096 height 39
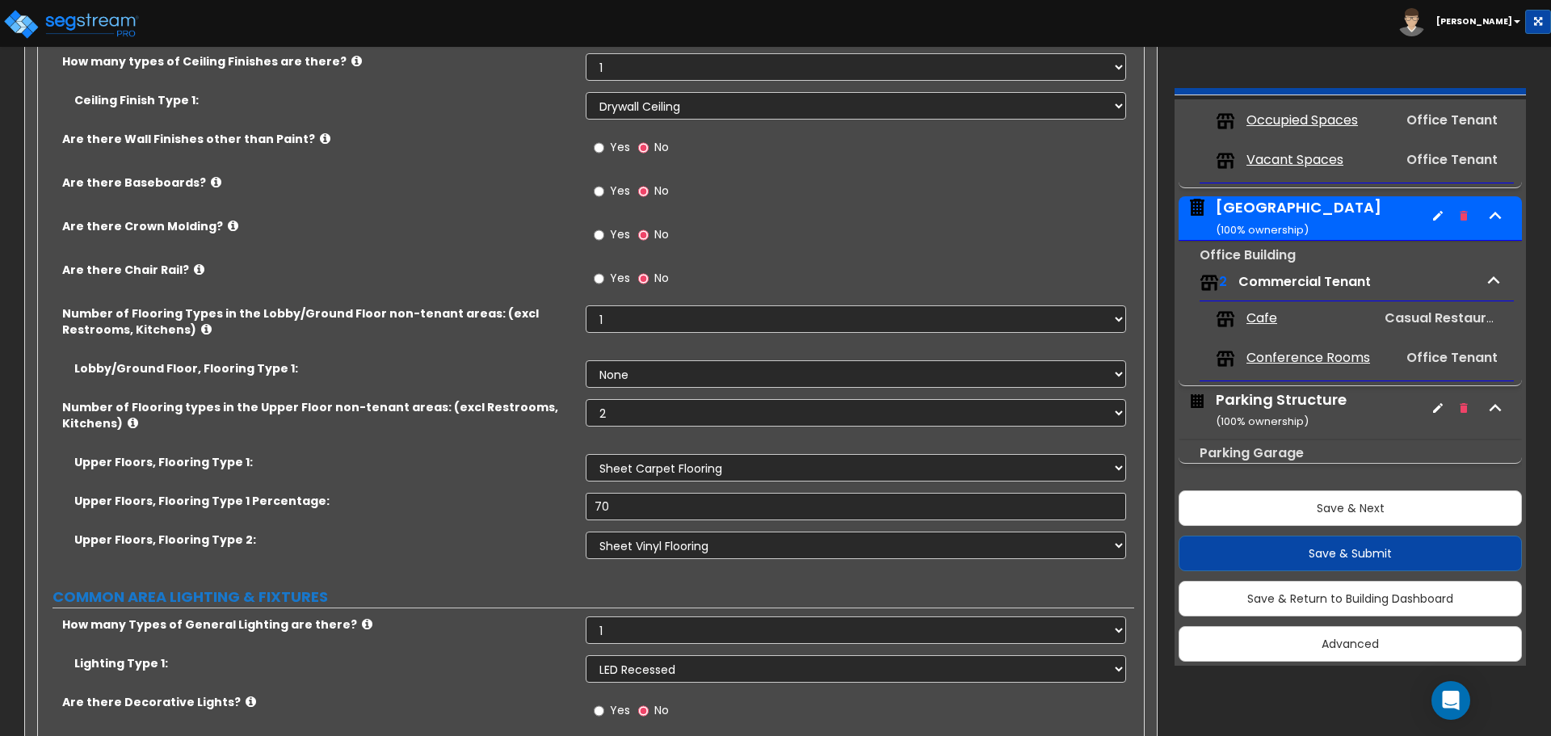
scroll to position [2665, 0]
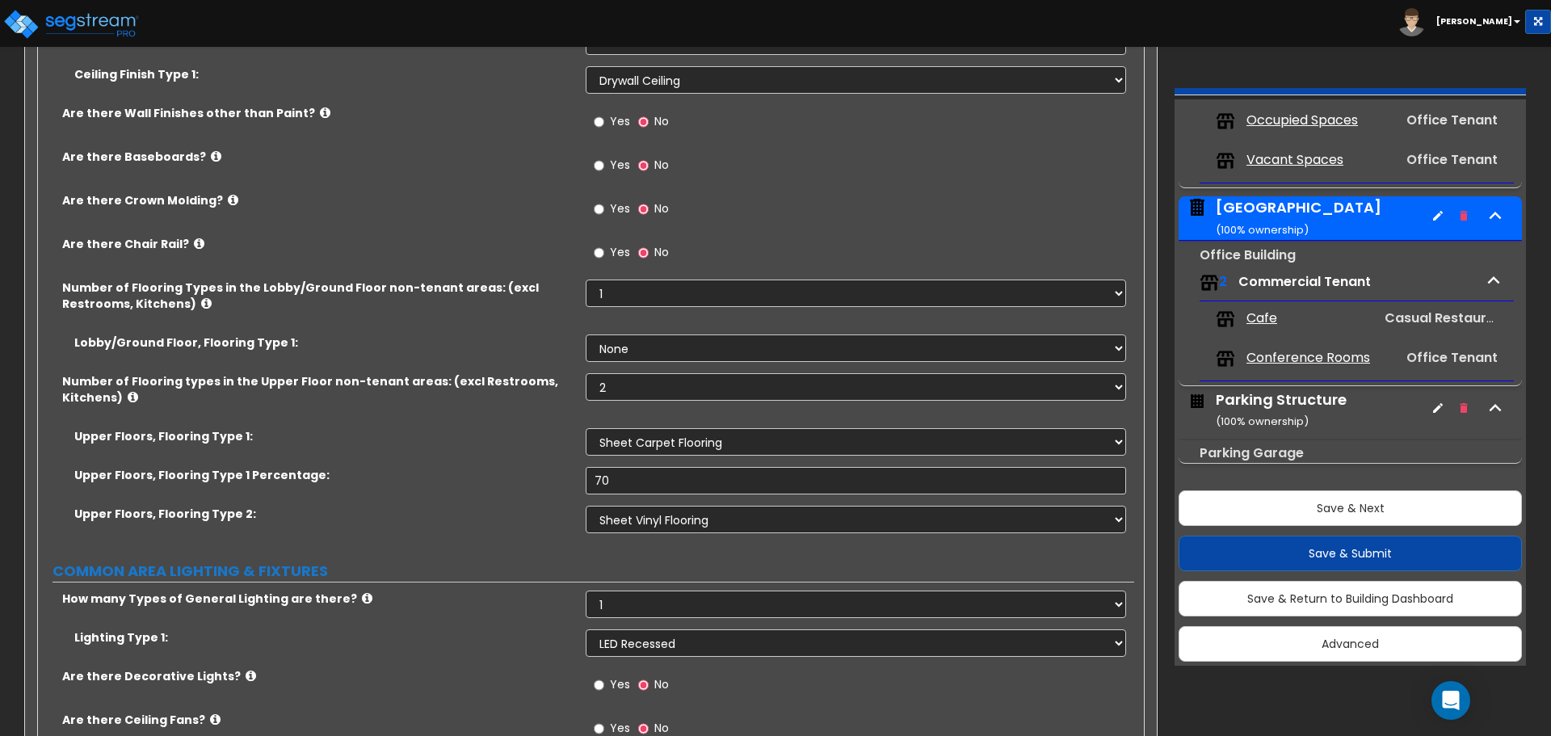
type input "2,000"
click at [599, 173] on input "Yes" at bounding box center [599, 166] width 10 height 18
radio input "true"
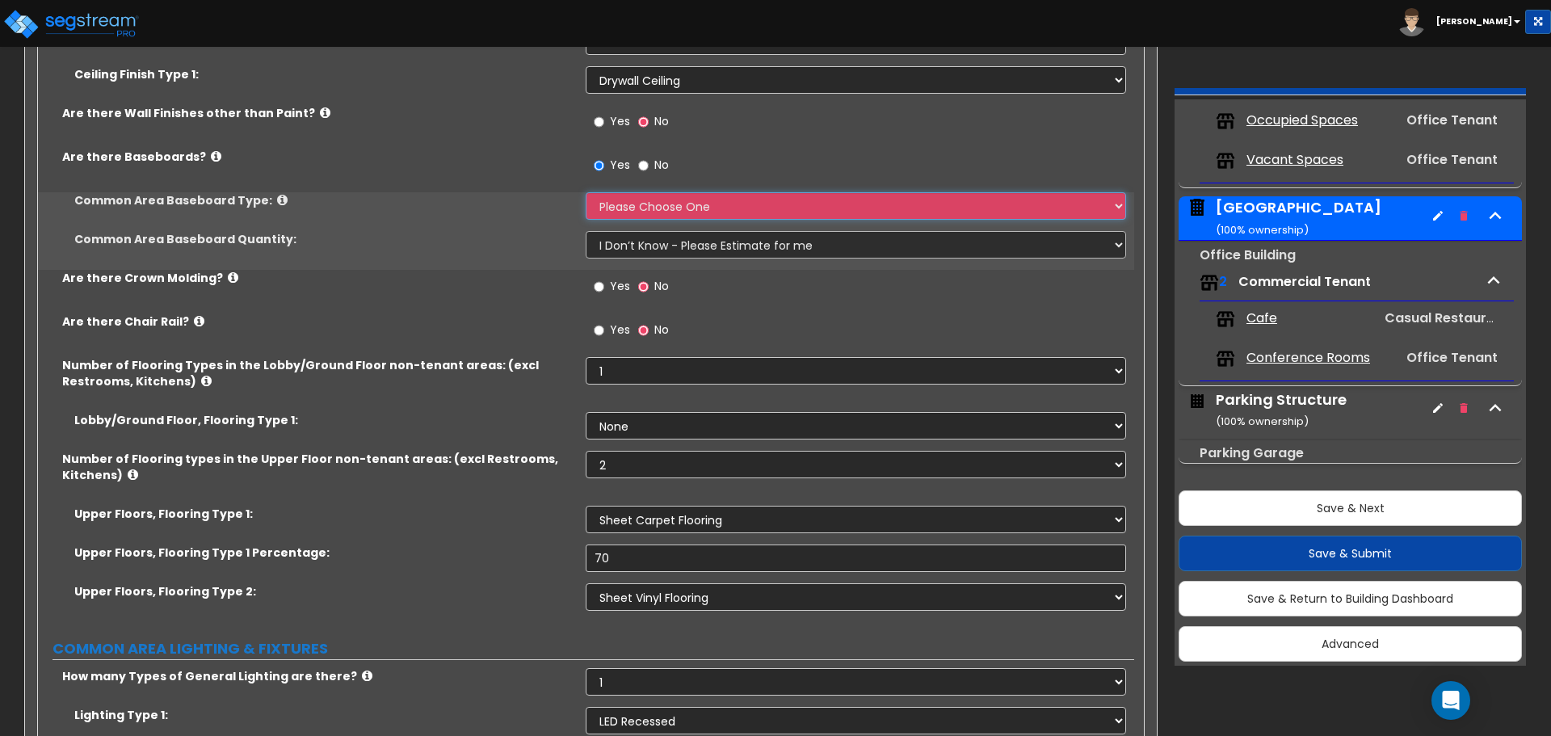
click at [621, 196] on select "Please Choose One Wood Vinyl Carpet Tile" at bounding box center [856, 205] width 540 height 27
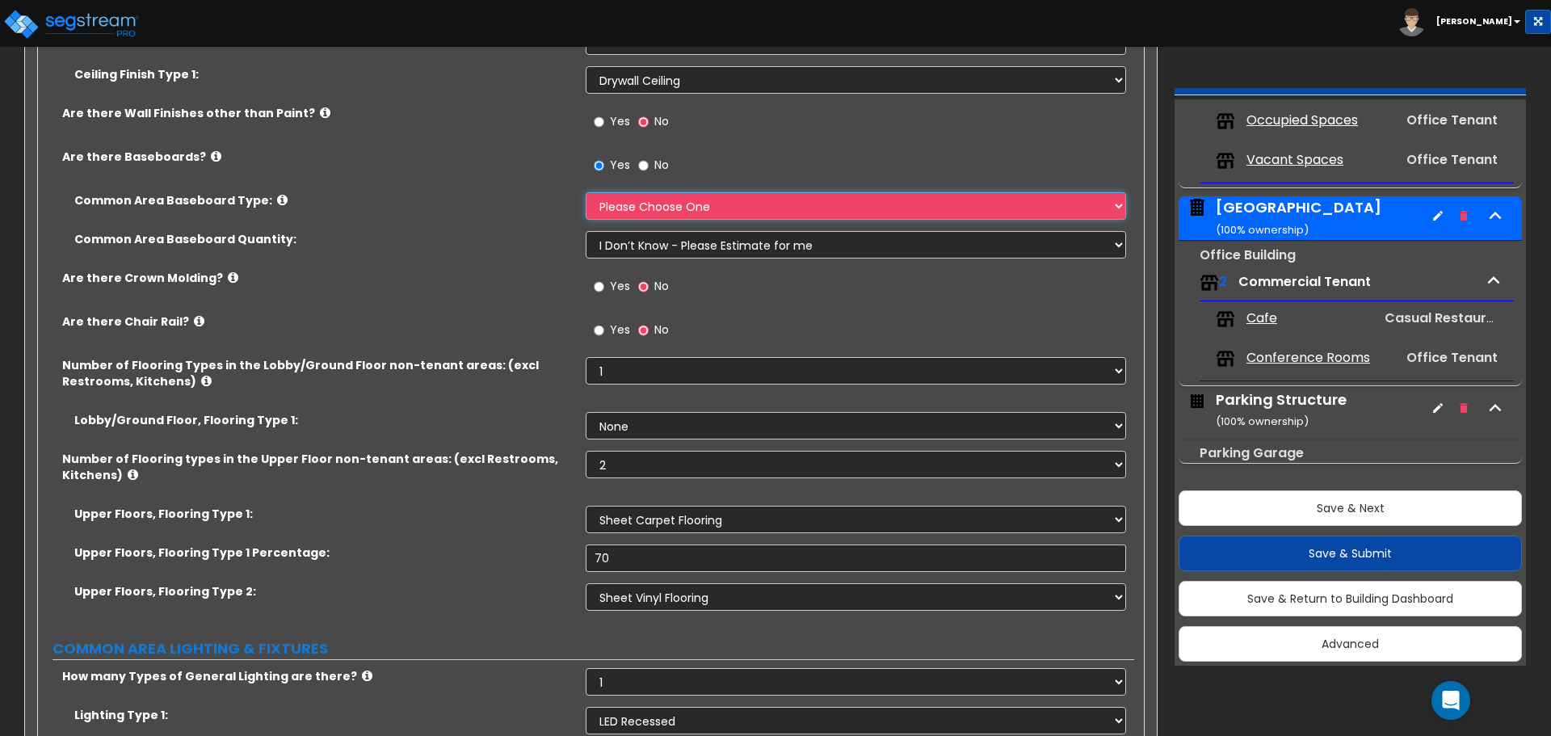
select select "2"
click at [586, 192] on select "Please Choose One Wood Vinyl Carpet Tile" at bounding box center [856, 205] width 540 height 27
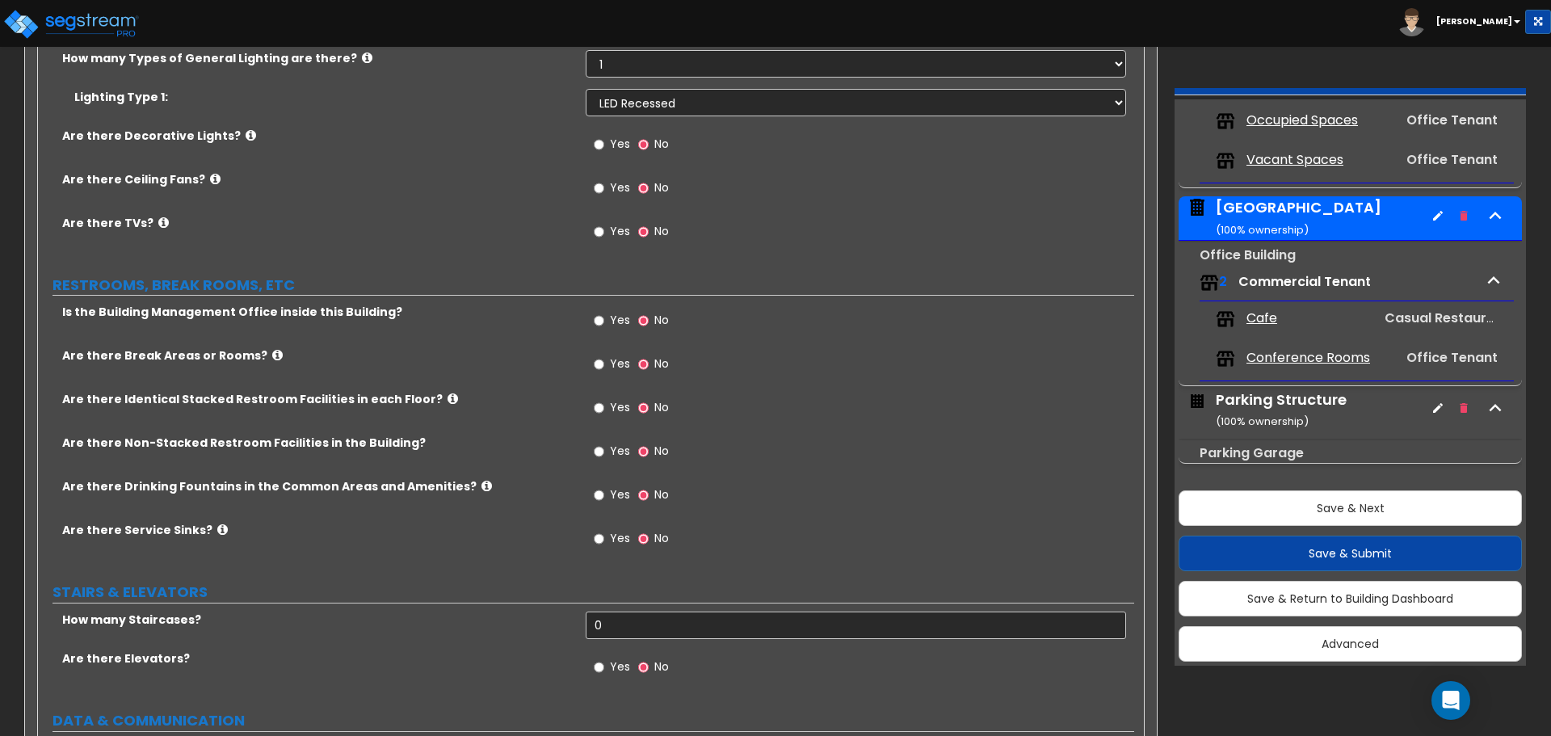
scroll to position [3311, 0]
